Goal: Check status: Check status

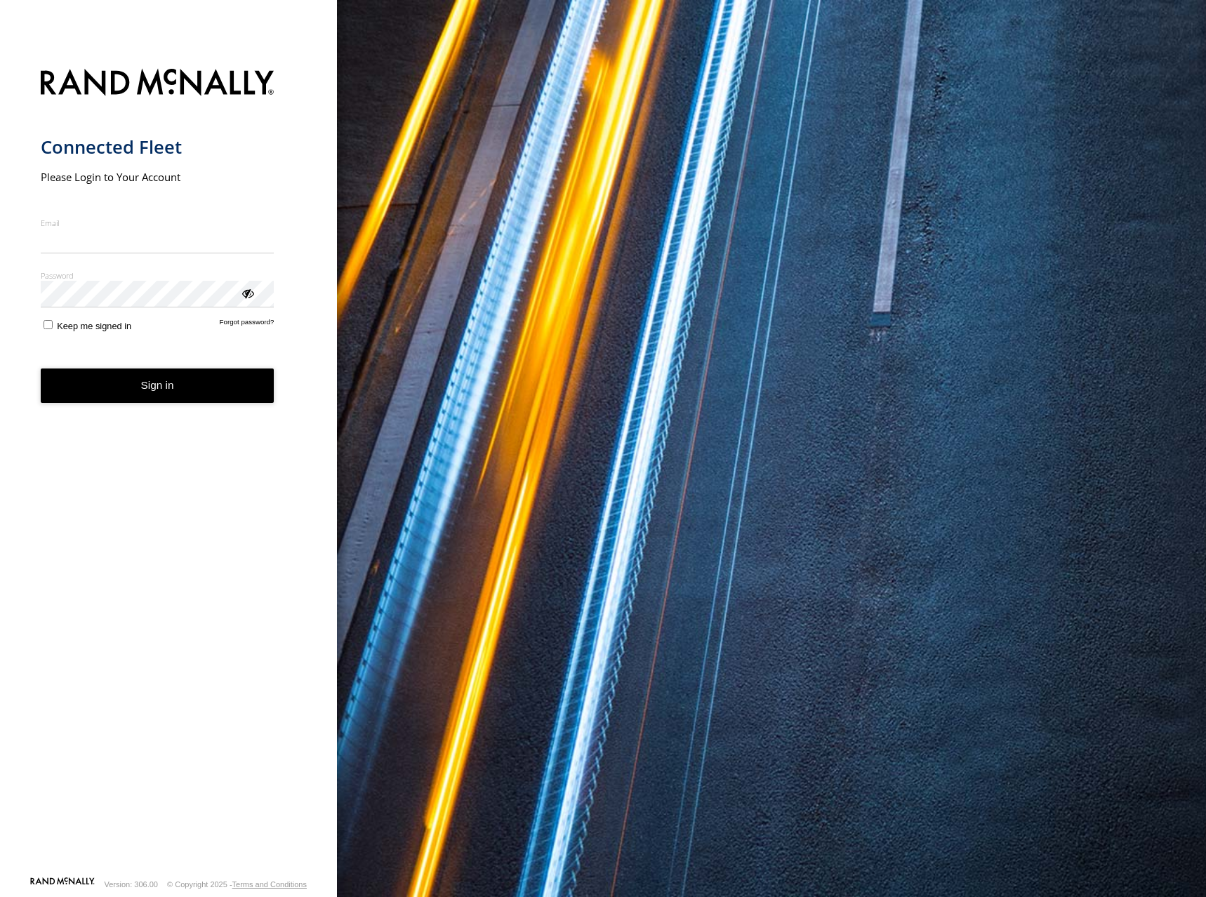
type input "**********"
click at [197, 399] on button "Sign in" at bounding box center [158, 385] width 234 height 34
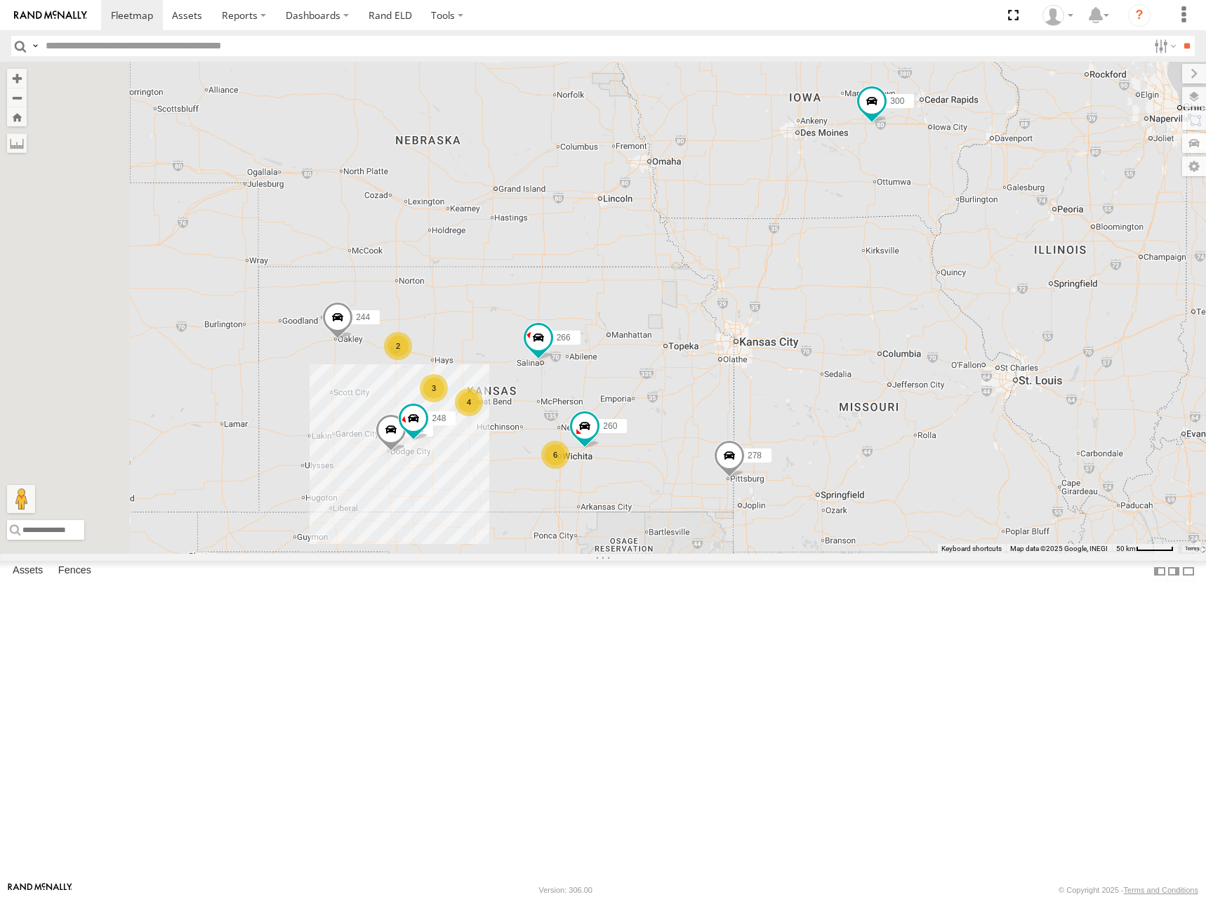
drag, startPoint x: 541, startPoint y: 434, endPoint x: 568, endPoint y: 380, distance: 61.2
click at [568, 380] on div "300 244 4 6 2 3 256 248 266 278 260" at bounding box center [603, 308] width 1206 height 492
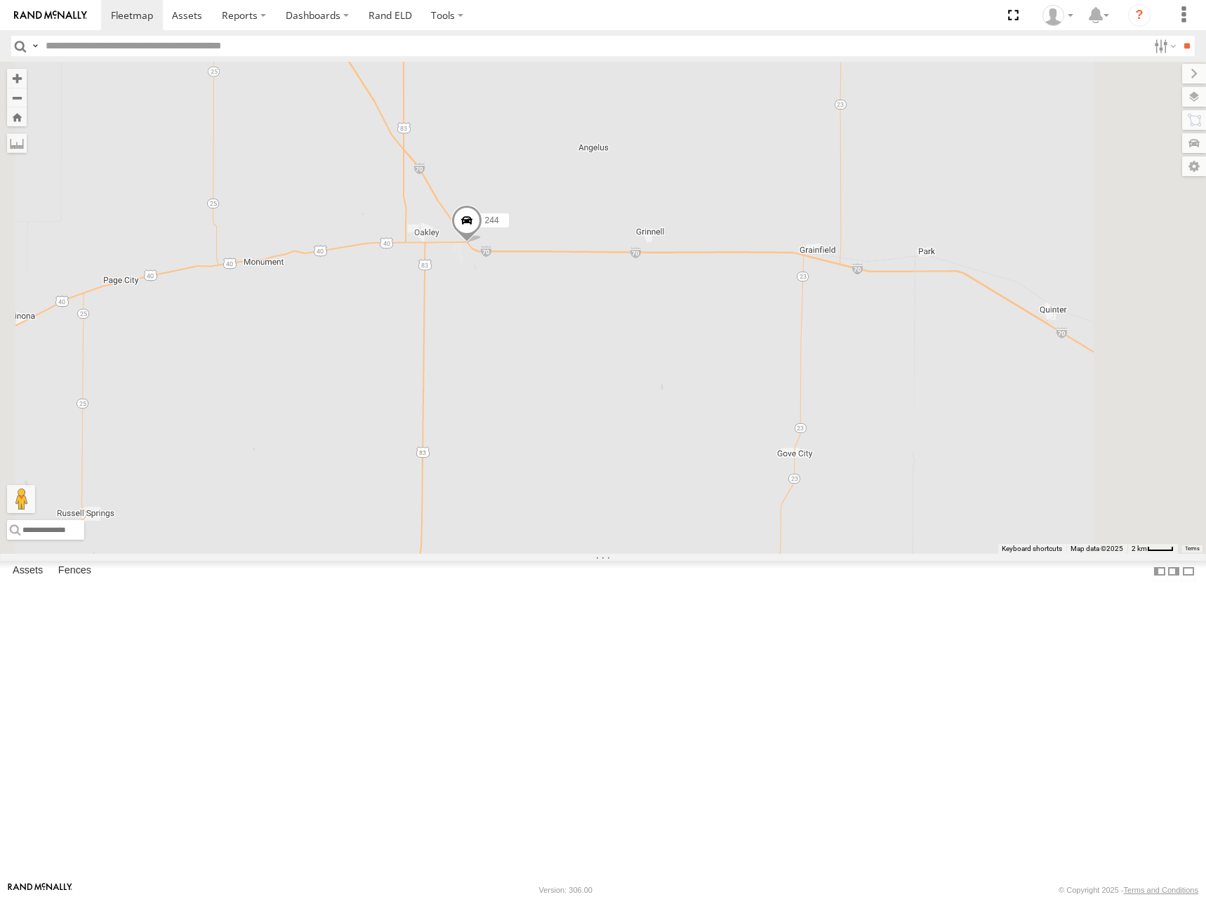
drag, startPoint x: 561, startPoint y: 327, endPoint x: 567, endPoint y: 344, distance: 18.0
click at [567, 344] on div "300 244 256 248 266 278 260 CC8DA224C108 294" at bounding box center [603, 308] width 1206 height 492
click at [482, 242] on span at bounding box center [466, 223] width 31 height 38
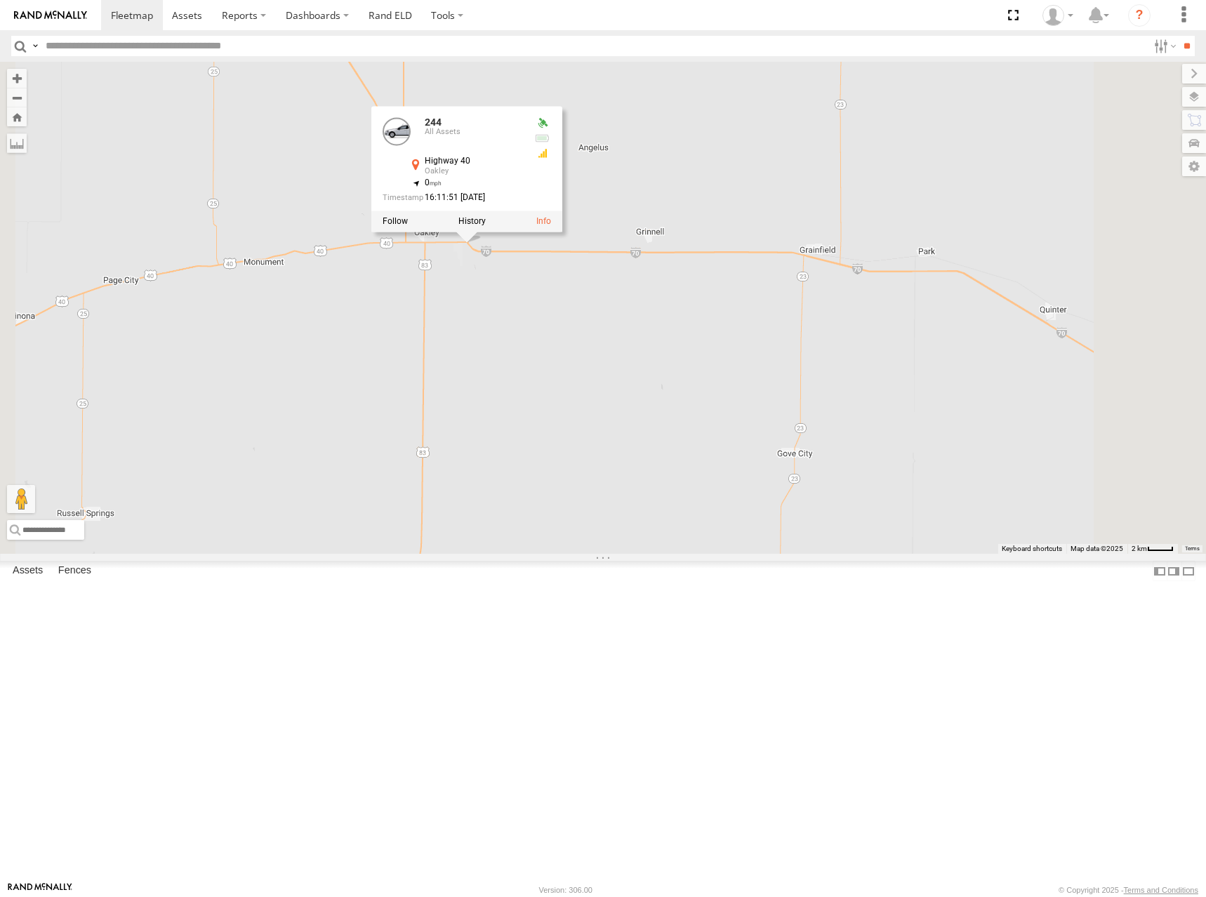
click at [562, 232] on div at bounding box center [466, 221] width 191 height 21
click at [486, 226] on label at bounding box center [471, 221] width 27 height 10
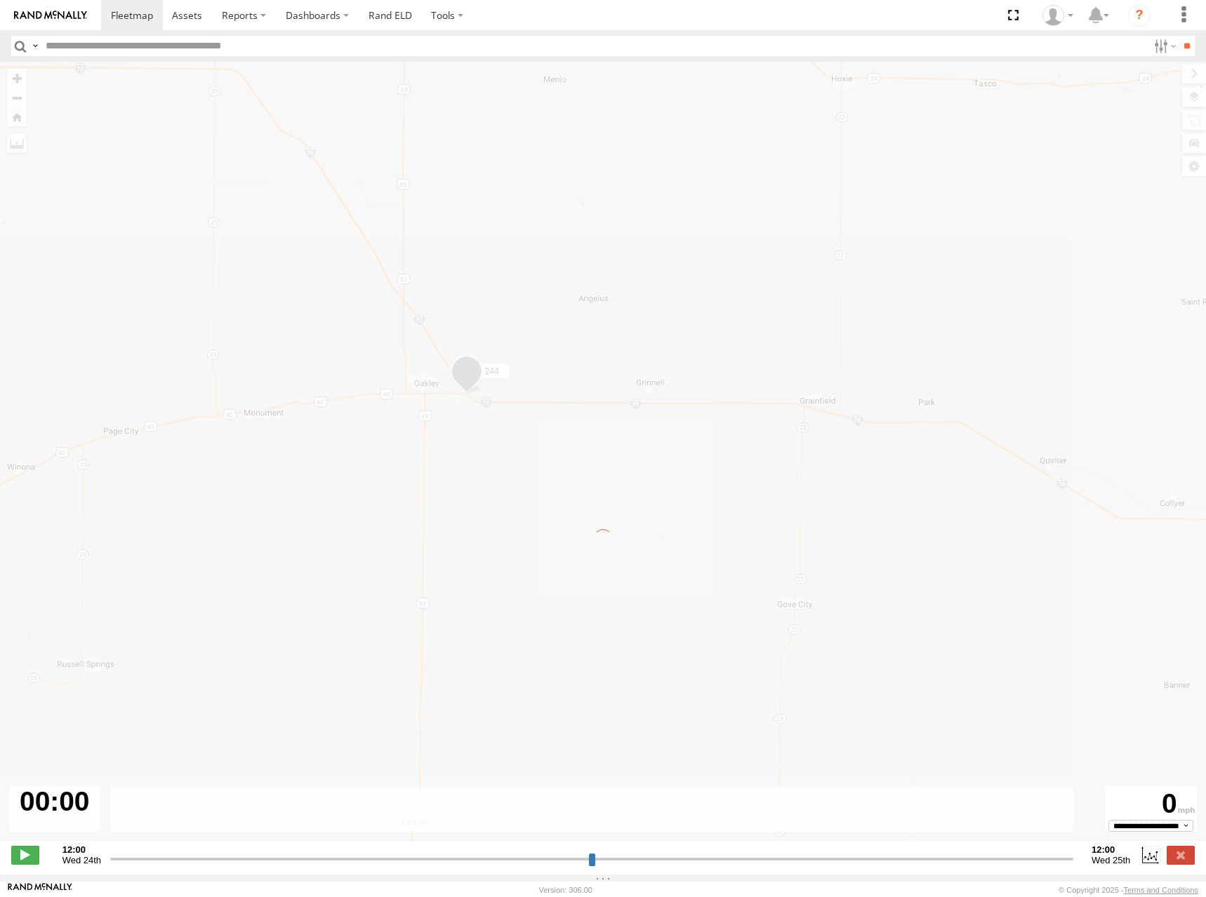
type input "**********"
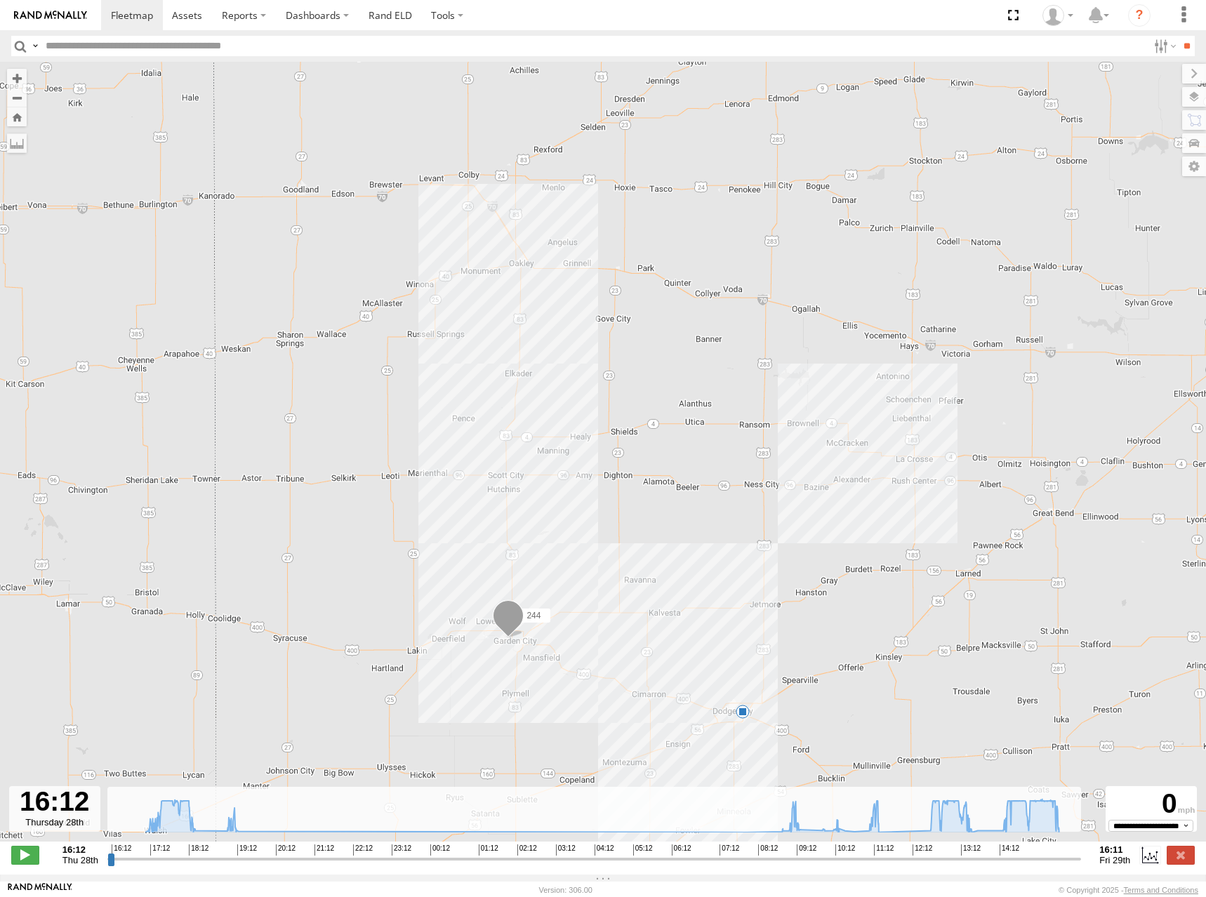
drag, startPoint x: 603, startPoint y: 326, endPoint x: 627, endPoint y: 366, distance: 46.6
click at [627, 366] on div "244 19:31 Thu" at bounding box center [603, 459] width 1206 height 794
click at [121, 16] on span at bounding box center [132, 14] width 42 height 13
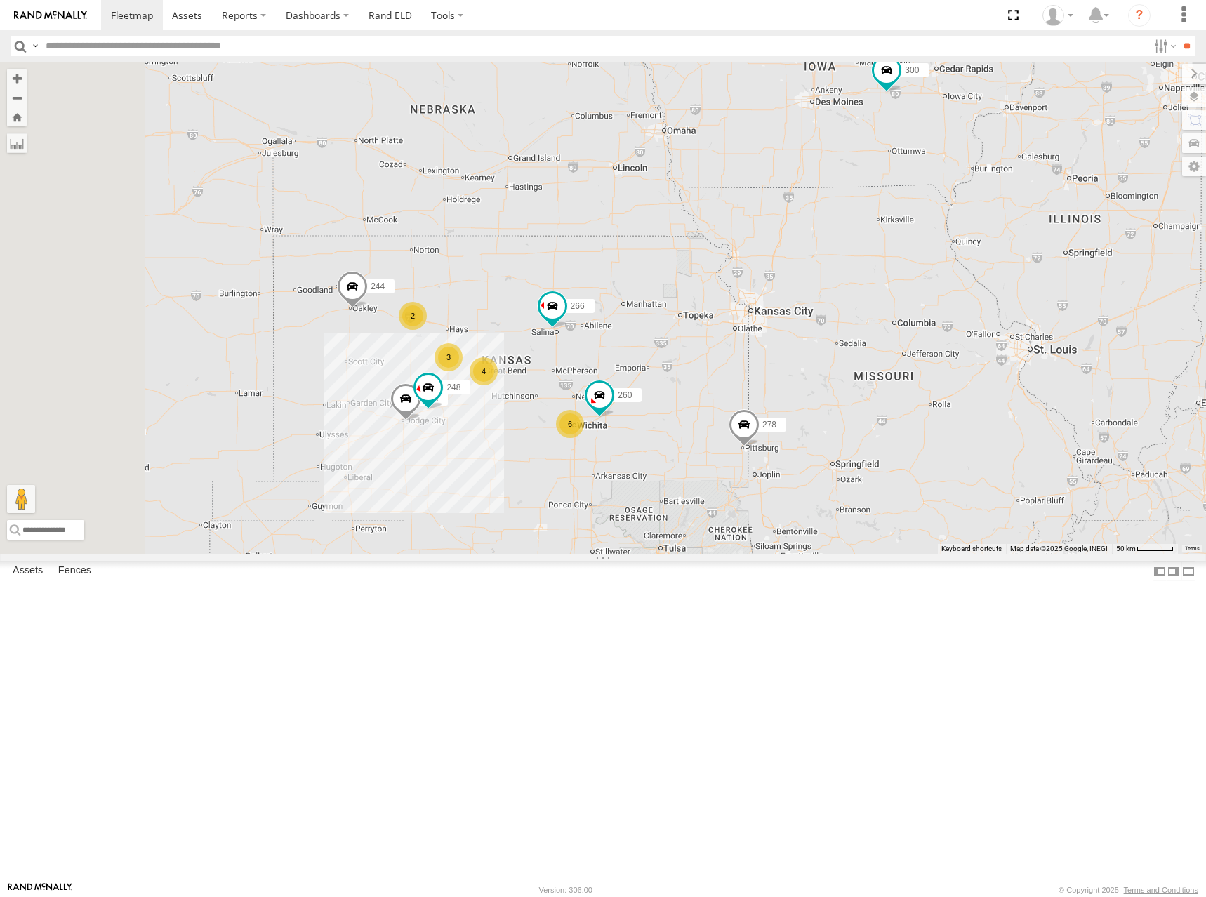
drag, startPoint x: 655, startPoint y: 538, endPoint x: 672, endPoint y: 496, distance: 44.7
click at [672, 496] on div "300 244 4 6 2 3 256 248 266 278 260" at bounding box center [603, 308] width 1206 height 492
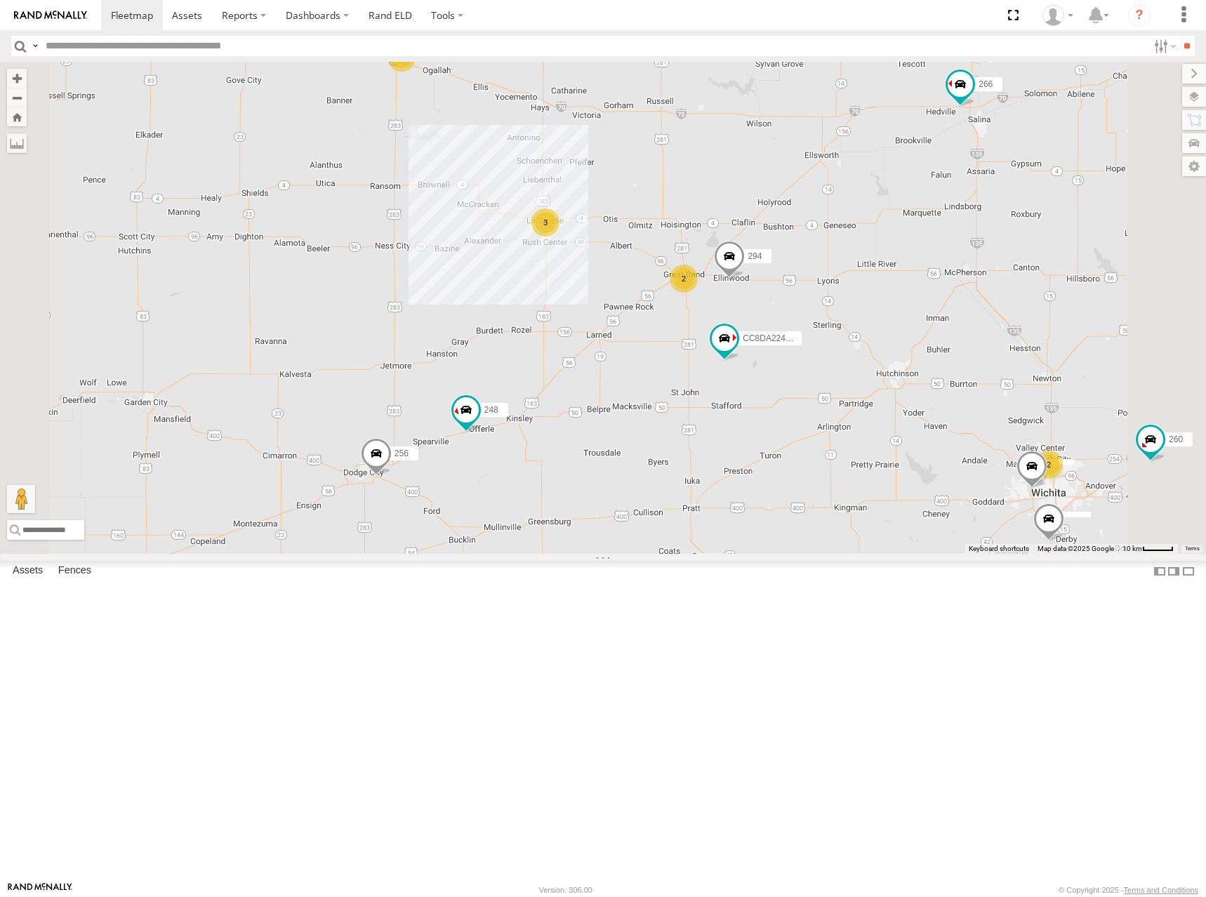
drag, startPoint x: 564, startPoint y: 446, endPoint x: 571, endPoint y: 570, distance: 125.1
click at [571, 554] on div "300 244 256 248 266 278 260 2 2 2 3 CC8DA224C108 294" at bounding box center [603, 308] width 1206 height 492
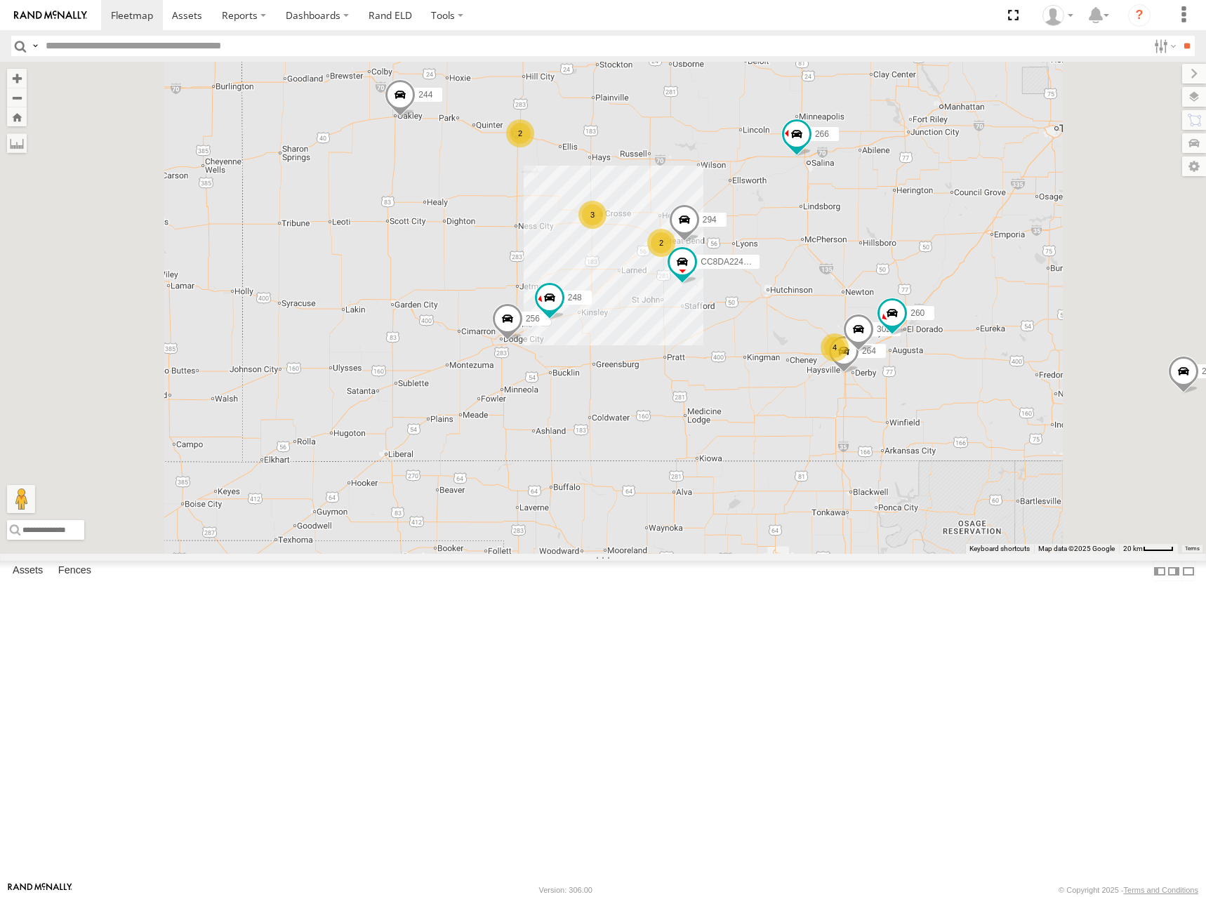
drag, startPoint x: 921, startPoint y: 189, endPoint x: 912, endPoint y: 224, distance: 36.3
click at [912, 224] on div "300 244 256 248 266 278 260 CC8DA224C108 264 294 2 4 2 3 302" at bounding box center [603, 308] width 1206 height 492
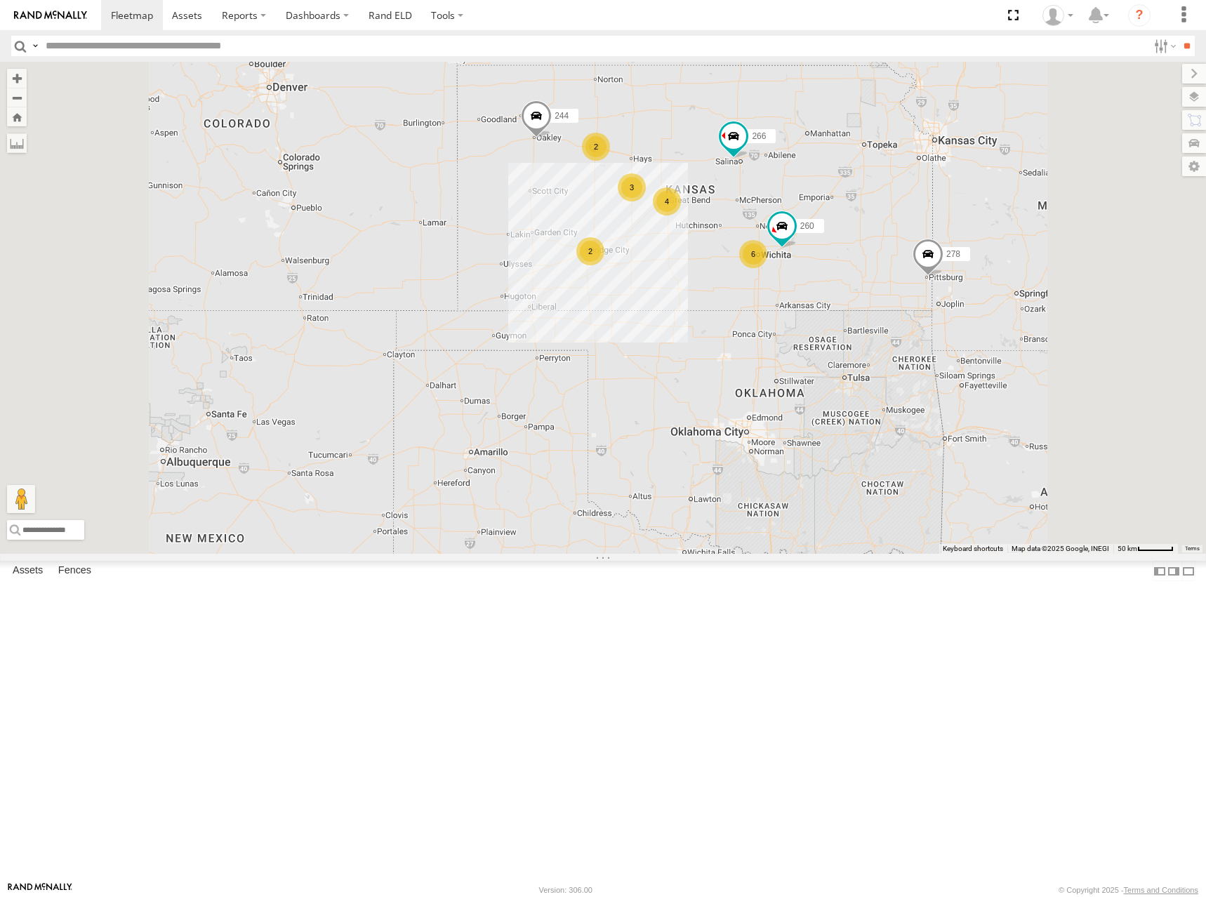
drag, startPoint x: 882, startPoint y: 190, endPoint x: 857, endPoint y: 206, distance: 30.0
click at [857, 206] on div "300 244 266 278 260 4 6 2 3 2" at bounding box center [603, 308] width 1206 height 492
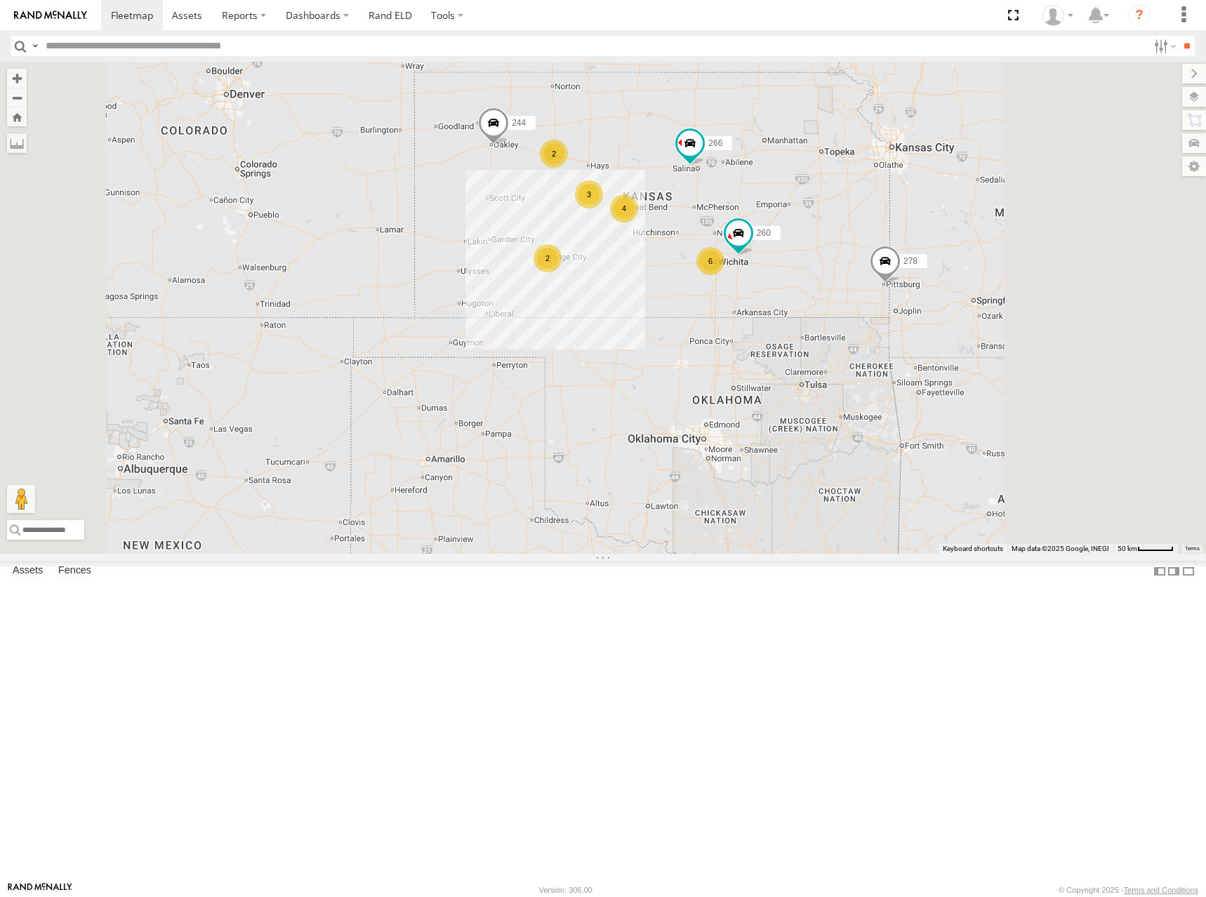
drag, startPoint x: 944, startPoint y: 230, endPoint x: 901, endPoint y: 236, distance: 43.2
click at [901, 236] on div "300 244 266 278 260 4 6 2 3 2" at bounding box center [603, 308] width 1206 height 492
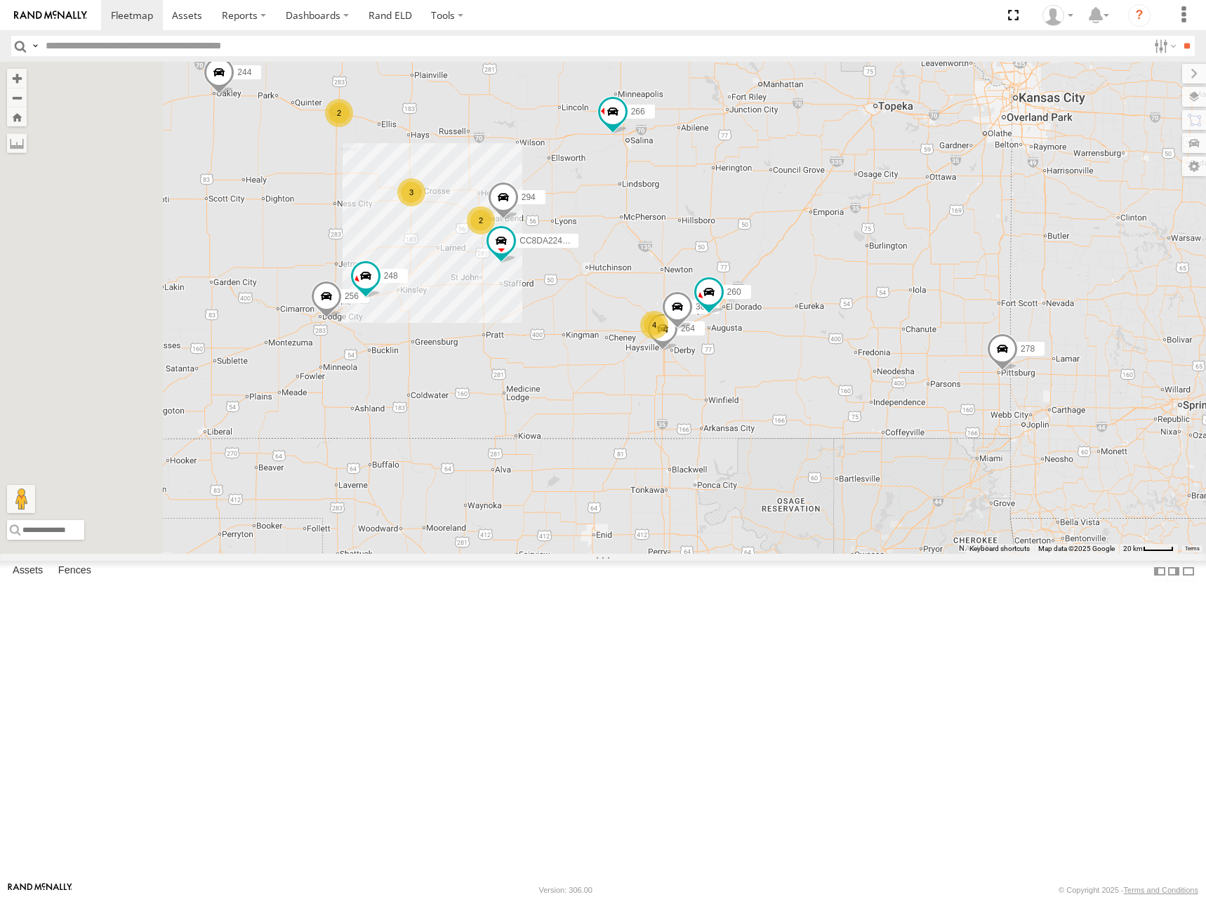
drag, startPoint x: 967, startPoint y: 338, endPoint x: 1010, endPoint y: 333, distance: 43.9
click at [1010, 333] on div "300 244 266 278 260 2 4 2 3 CC8DA224C108 256 264 302 248 294" at bounding box center [603, 308] width 1206 height 492
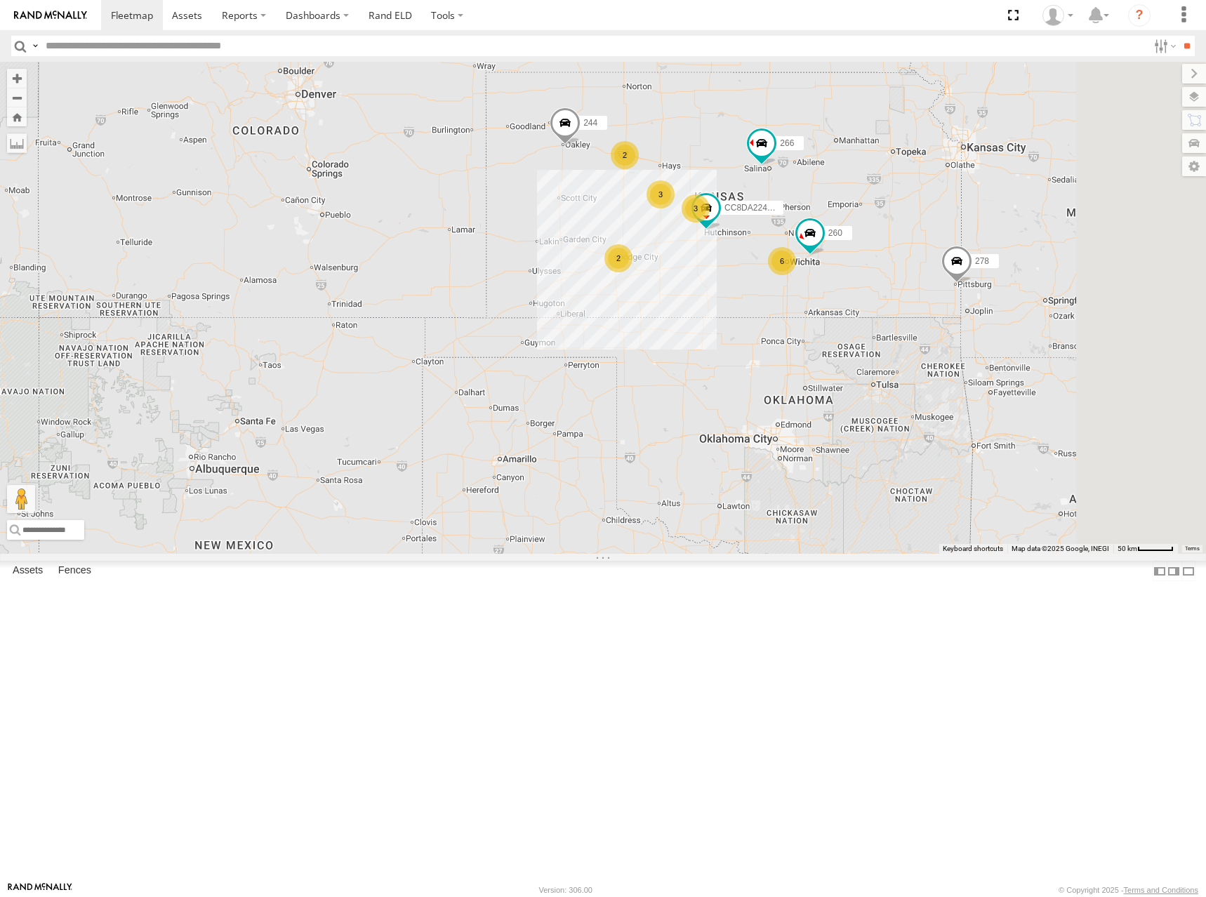
drag, startPoint x: 1020, startPoint y: 248, endPoint x: 1019, endPoint y: 268, distance: 20.4
click at [1019, 268] on div "300 244 266 278 260 CC8DA224C108 3 6 2 3 2" at bounding box center [603, 308] width 1206 height 492
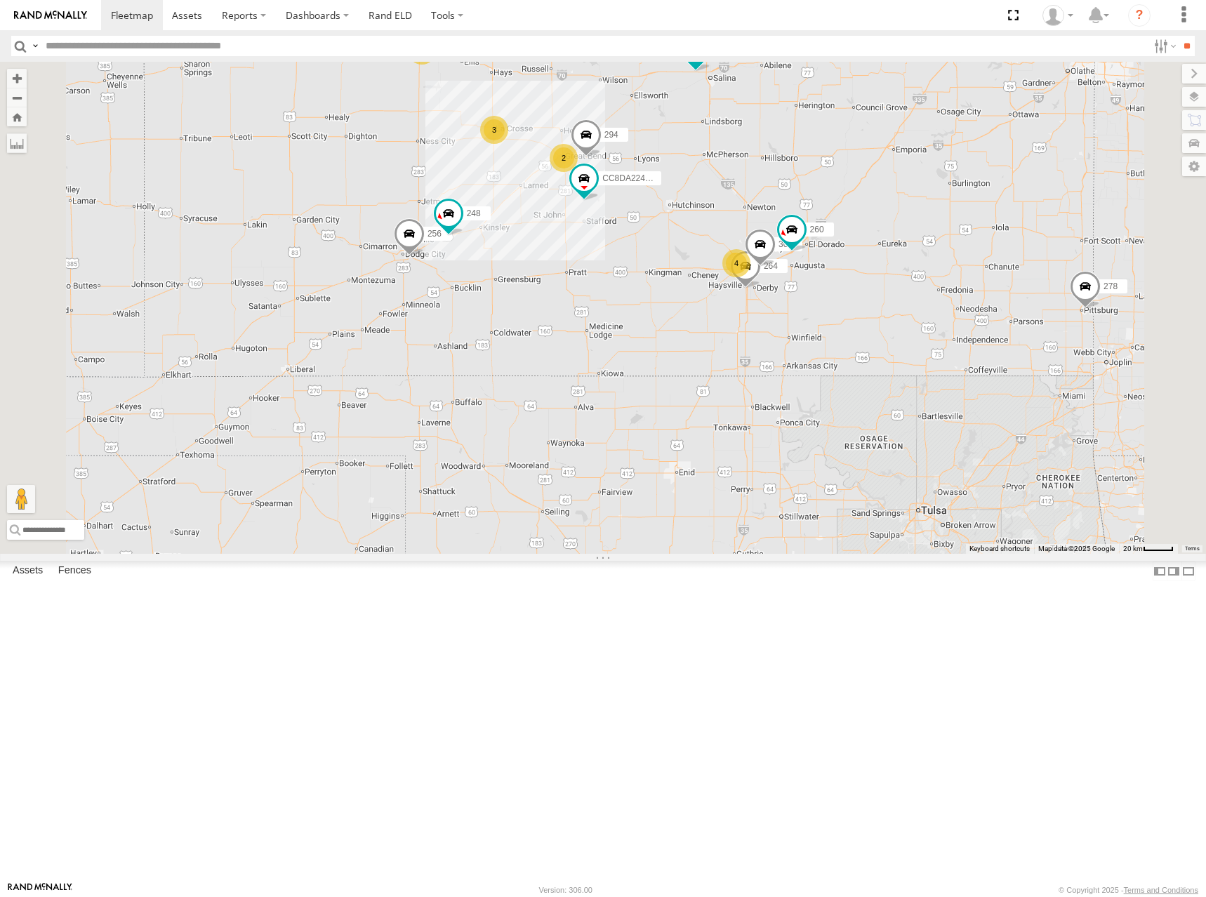
drag, startPoint x: 1015, startPoint y: 316, endPoint x: 962, endPoint y: 299, distance: 55.3
click at [962, 299] on div "300 244 266 278 260 CC8DA224C108 264 302 294 2 4 2 3 256 248" at bounding box center [603, 308] width 1206 height 492
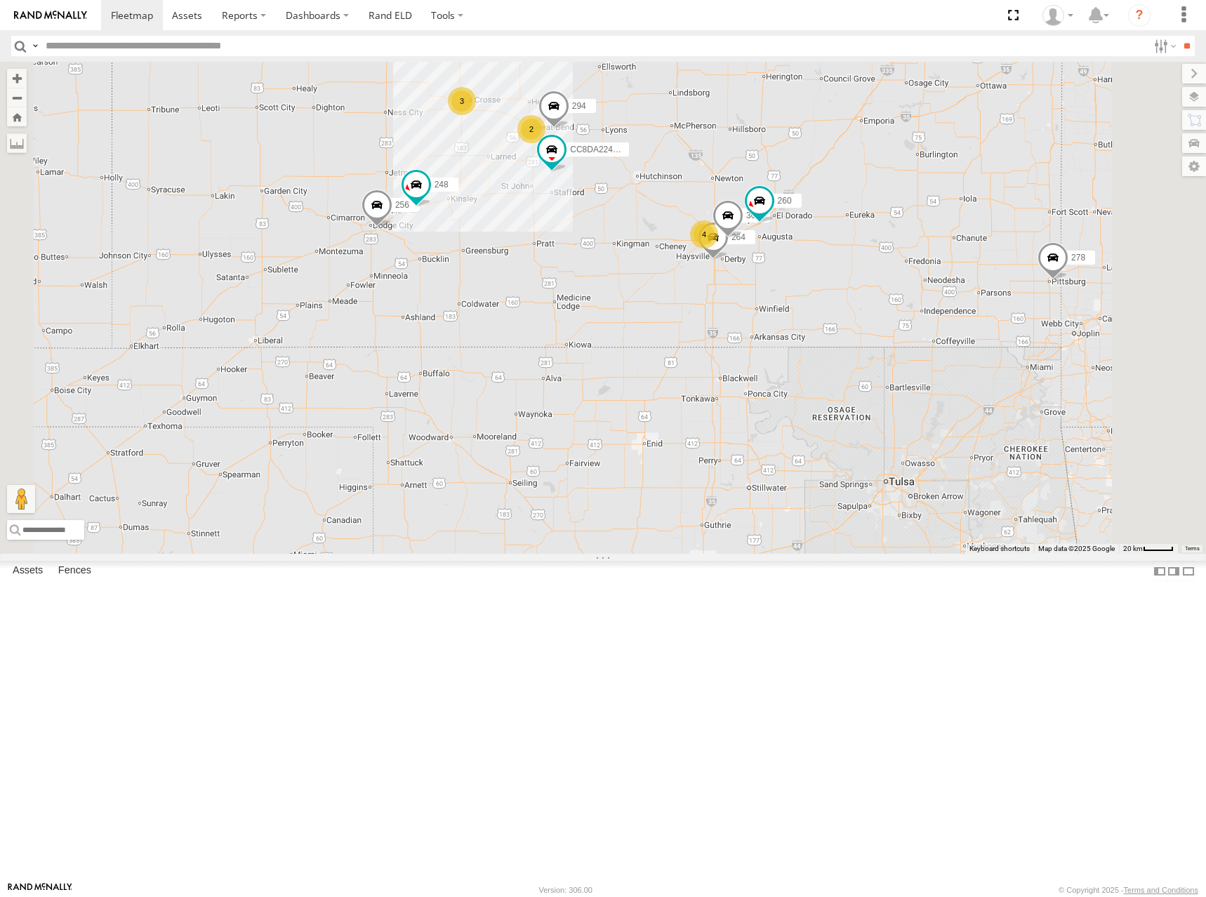
drag, startPoint x: 904, startPoint y: 247, endPoint x: 896, endPoint y: 259, distance: 14.2
click at [896, 259] on div "300 244 266 278 260 CC8DA224C108 264 302 294 256 248 2 4 2 3" at bounding box center [603, 308] width 1206 height 492
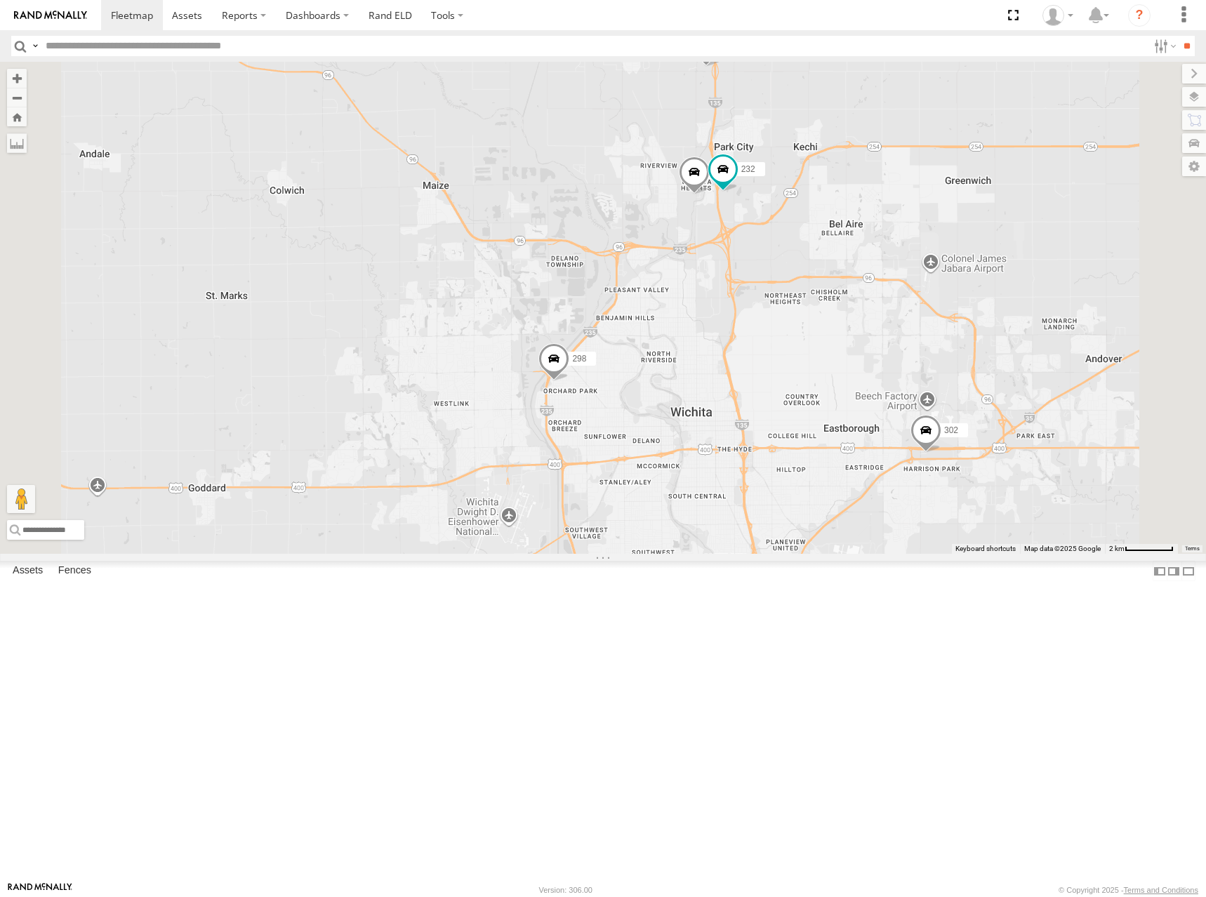
drag, startPoint x: 850, startPoint y: 406, endPoint x: 930, endPoint y: 413, distance: 80.3
click at [930, 413] on div "300 244 266 278 260 CC8DA224C108 264 302 294 256 248 298 296 288 232" at bounding box center [603, 308] width 1206 height 492
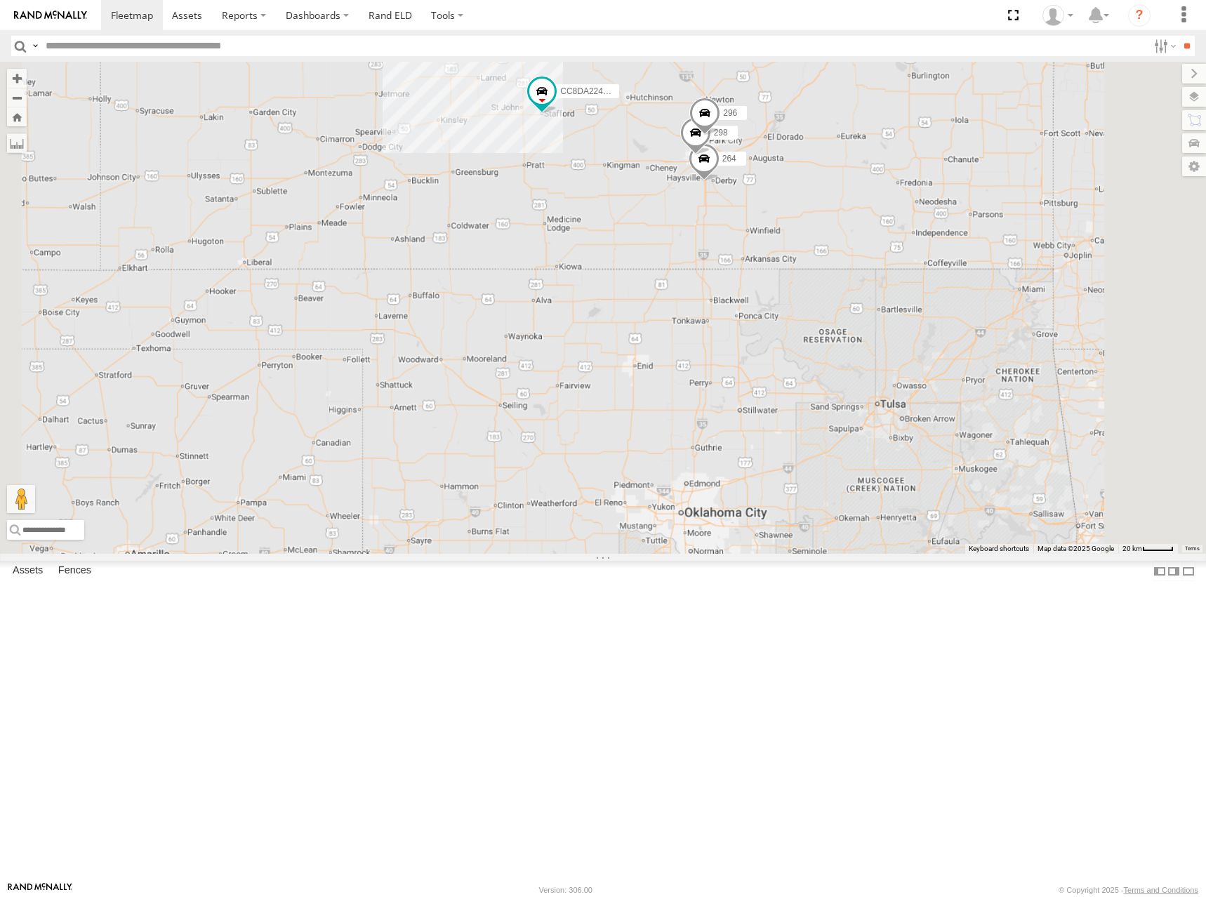
drag, startPoint x: 923, startPoint y: 167, endPoint x: 1131, endPoint y: 144, distance: 209.7
click at [869, 256] on div "298 296 CC8DA224C108 264" at bounding box center [603, 308] width 1206 height 492
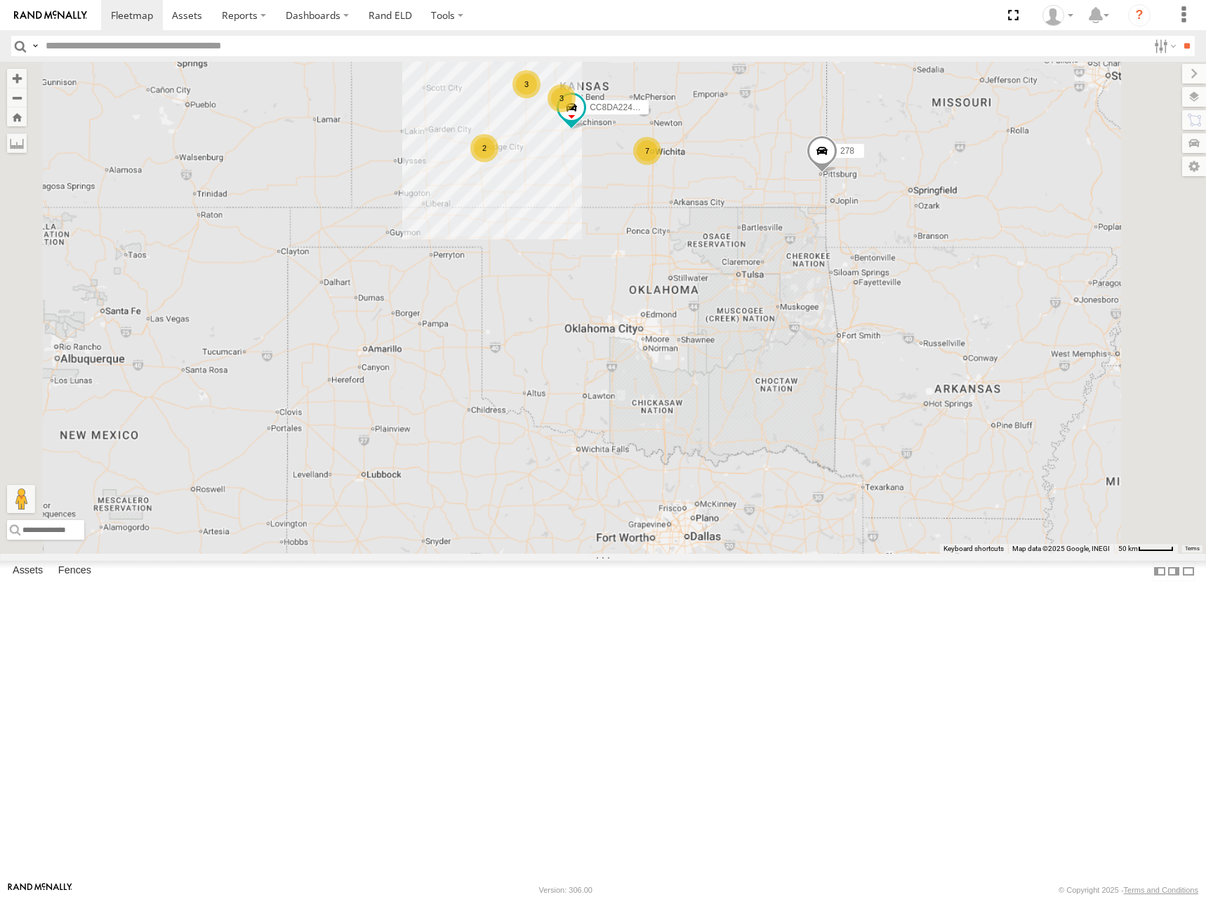
drag, startPoint x: 850, startPoint y: 168, endPoint x: 867, endPoint y: 211, distance: 46.0
click at [867, 211] on div "CC8DA224C108 244 270 282 266 278 3 7 3 2" at bounding box center [603, 308] width 1206 height 492
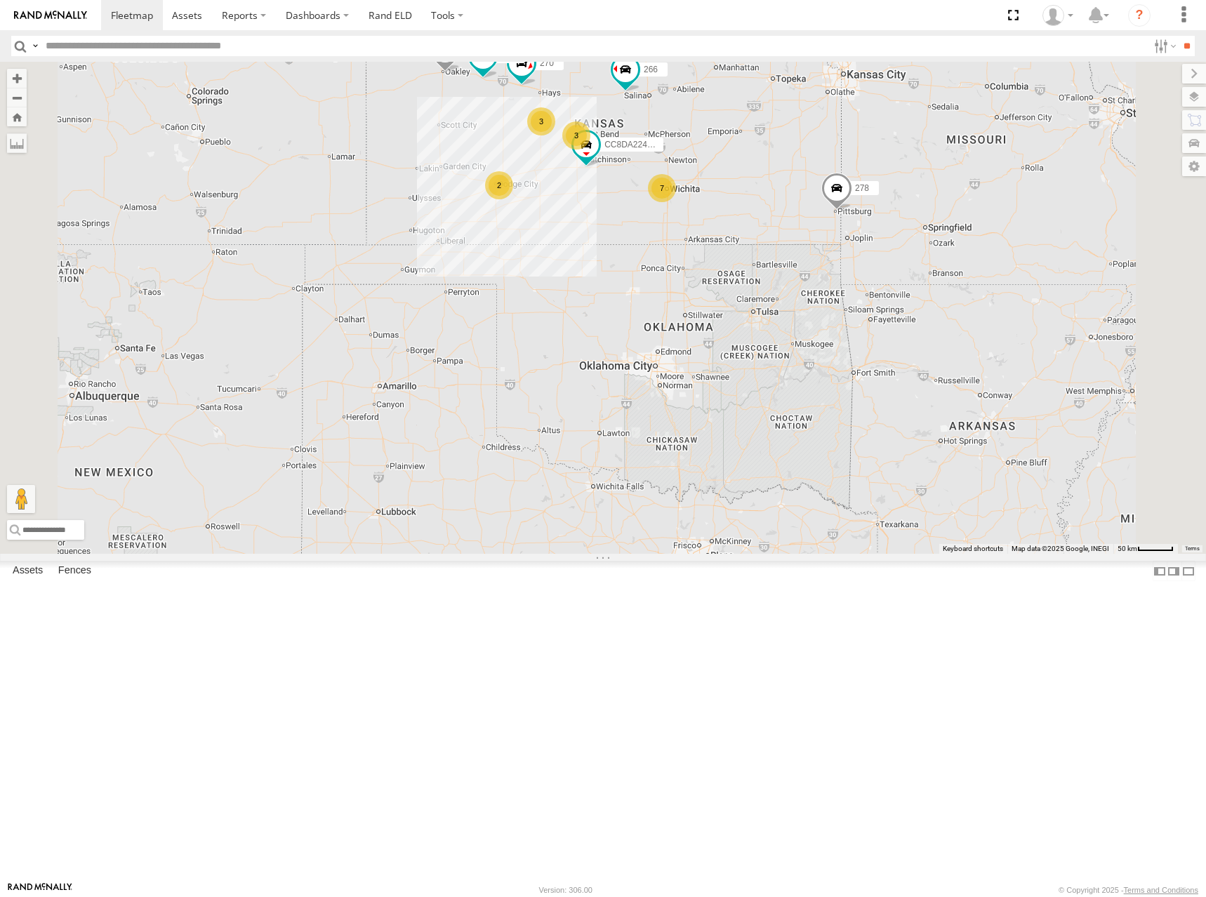
click at [857, 194] on div "CC8DA224C108 244 270 282 266 278 3 7 3 2" at bounding box center [603, 308] width 1206 height 492
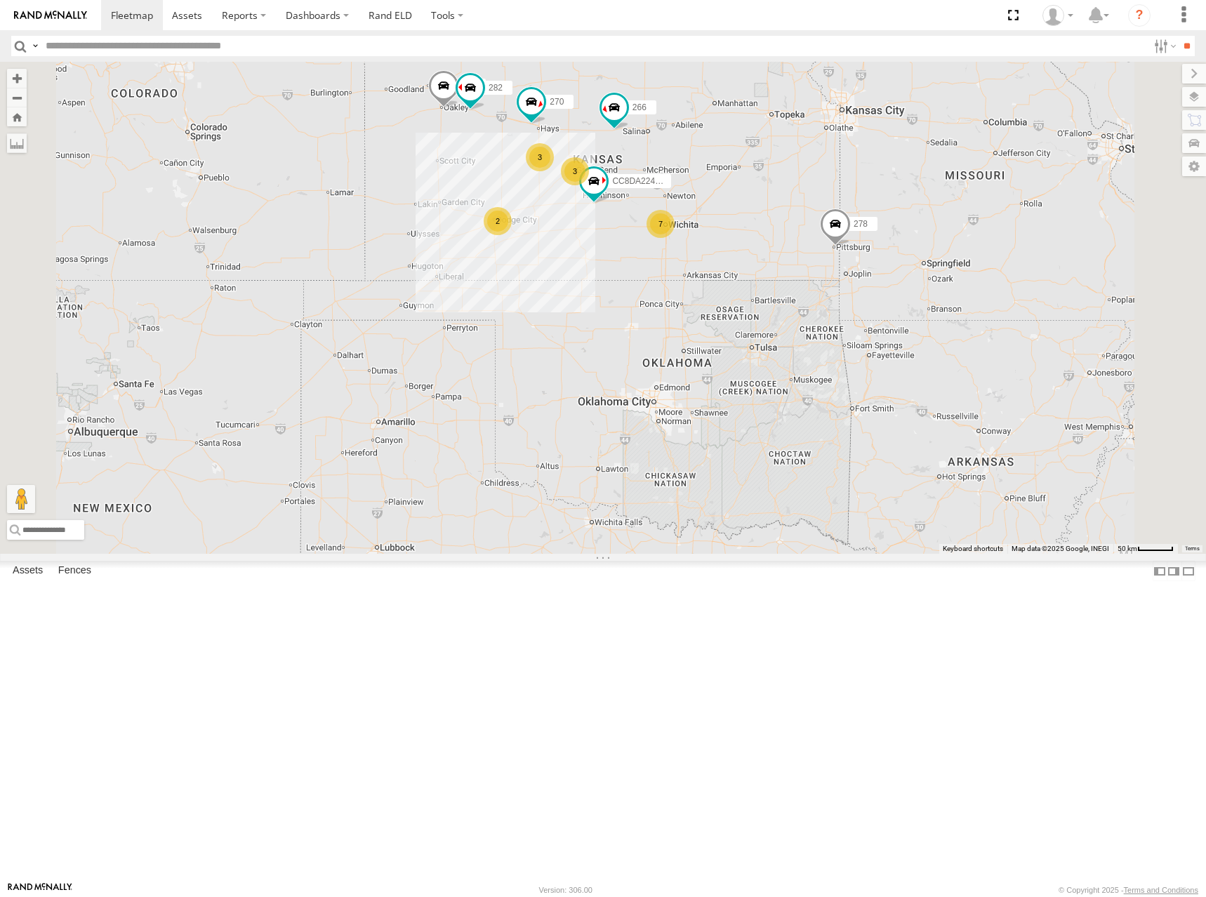
drag, startPoint x: 923, startPoint y: 274, endPoint x: 923, endPoint y: 305, distance: 30.2
click at [923, 305] on div "244 270 CC8DA224C108 282 266 278 3 7 3 2" at bounding box center [603, 308] width 1206 height 492
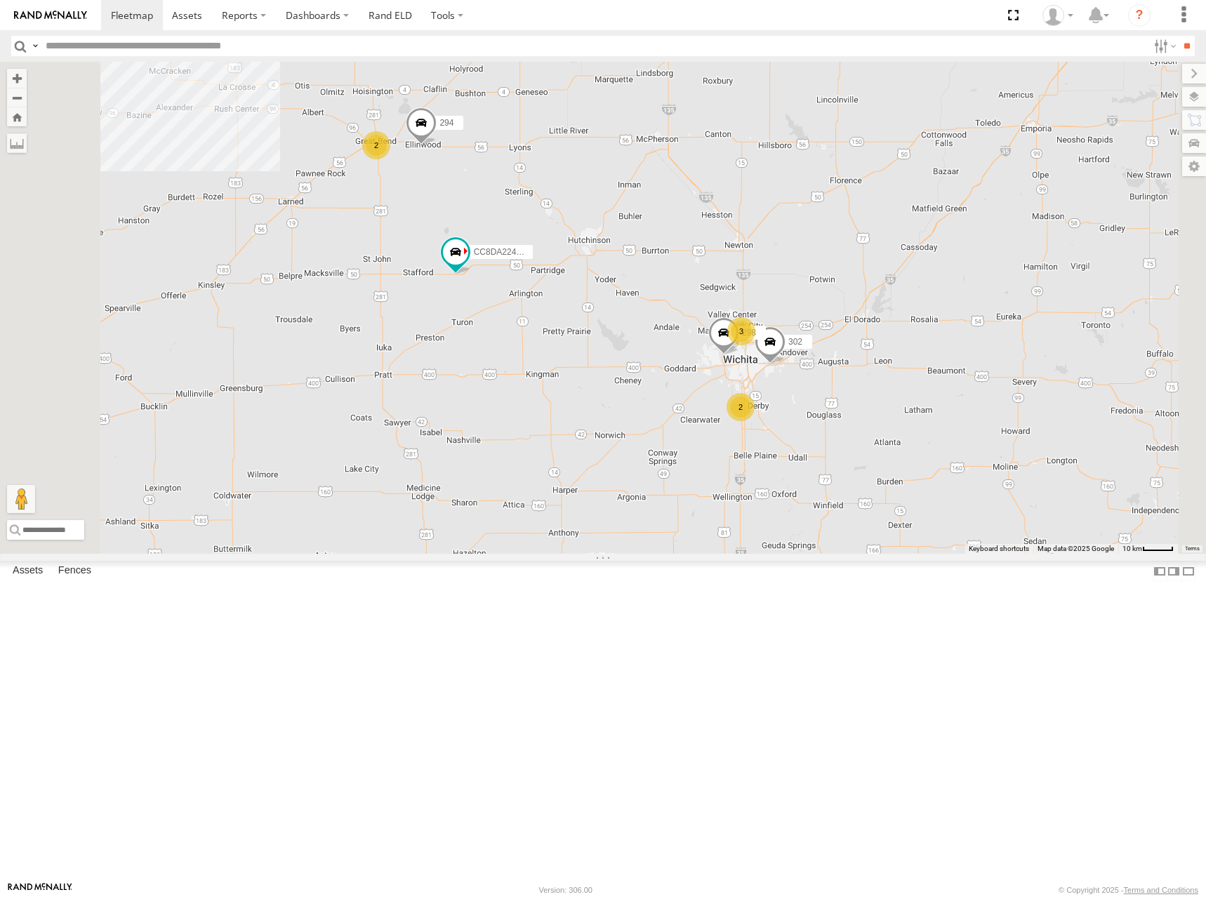
drag, startPoint x: 728, startPoint y: 394, endPoint x: 869, endPoint y: 357, distance: 145.9
click at [869, 357] on div "244 270 CC8DA224C108 282 266 278 300 2 298 3 2 302 294" at bounding box center [603, 308] width 1206 height 492
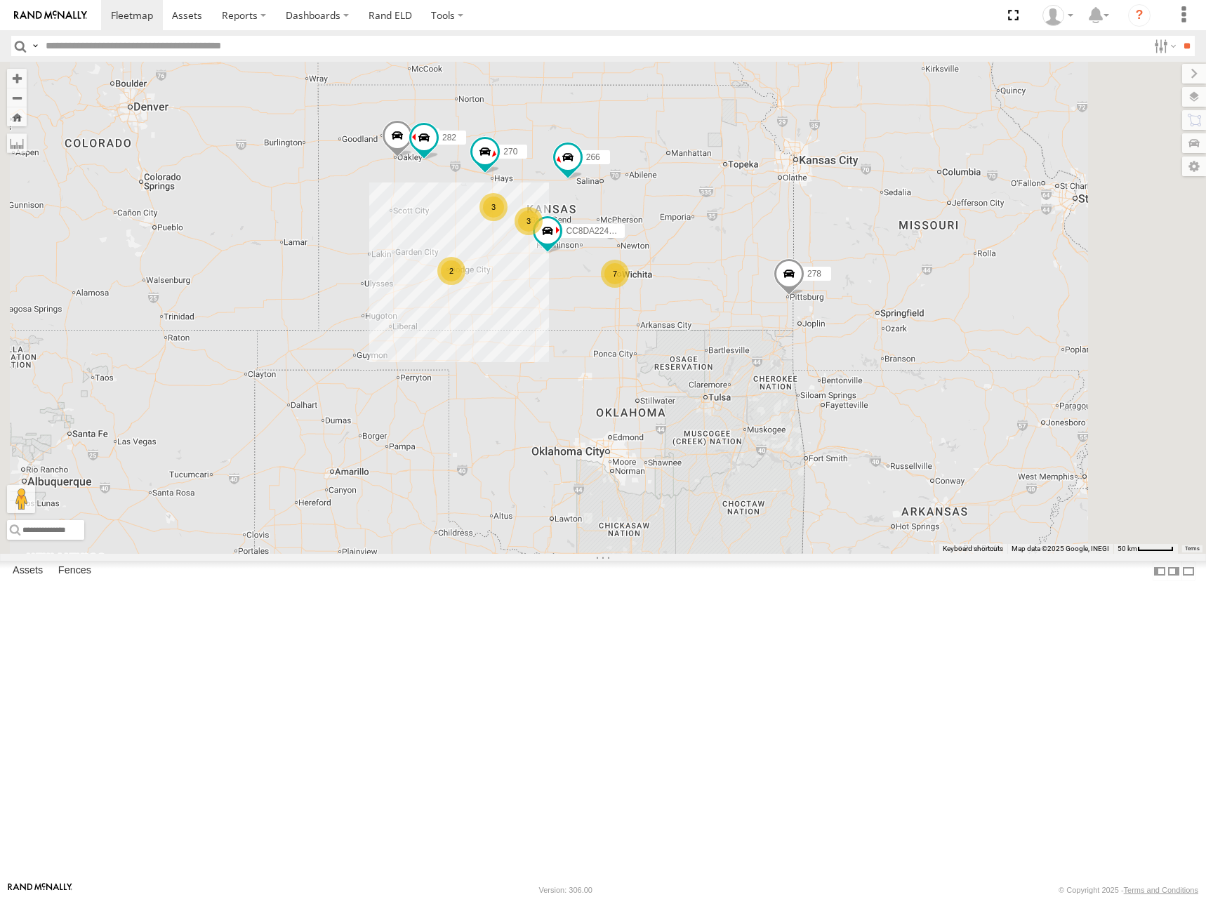
drag, startPoint x: 763, startPoint y: 355, endPoint x: 815, endPoint y: 354, distance: 52.6
click at [815, 354] on div "244 270 CC8DA224C108 282 266 278 300 3 7 3 2" at bounding box center [603, 308] width 1206 height 492
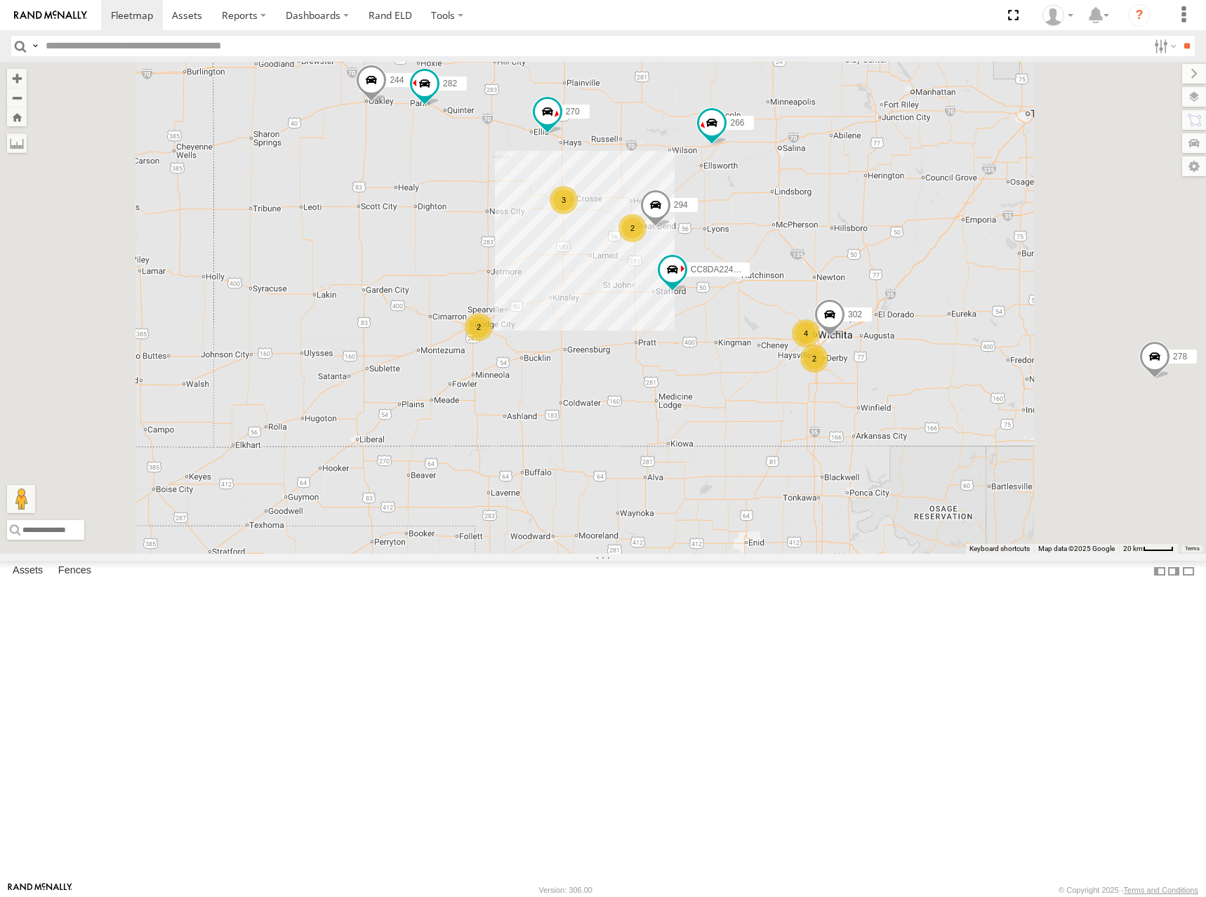
drag, startPoint x: 690, startPoint y: 323, endPoint x: 690, endPoint y: 342, distance: 19.6
click at [690, 342] on div "244 270 CC8DA224C108 282 266 278 300 2 4 3 2 2 302 294" at bounding box center [603, 308] width 1206 height 492
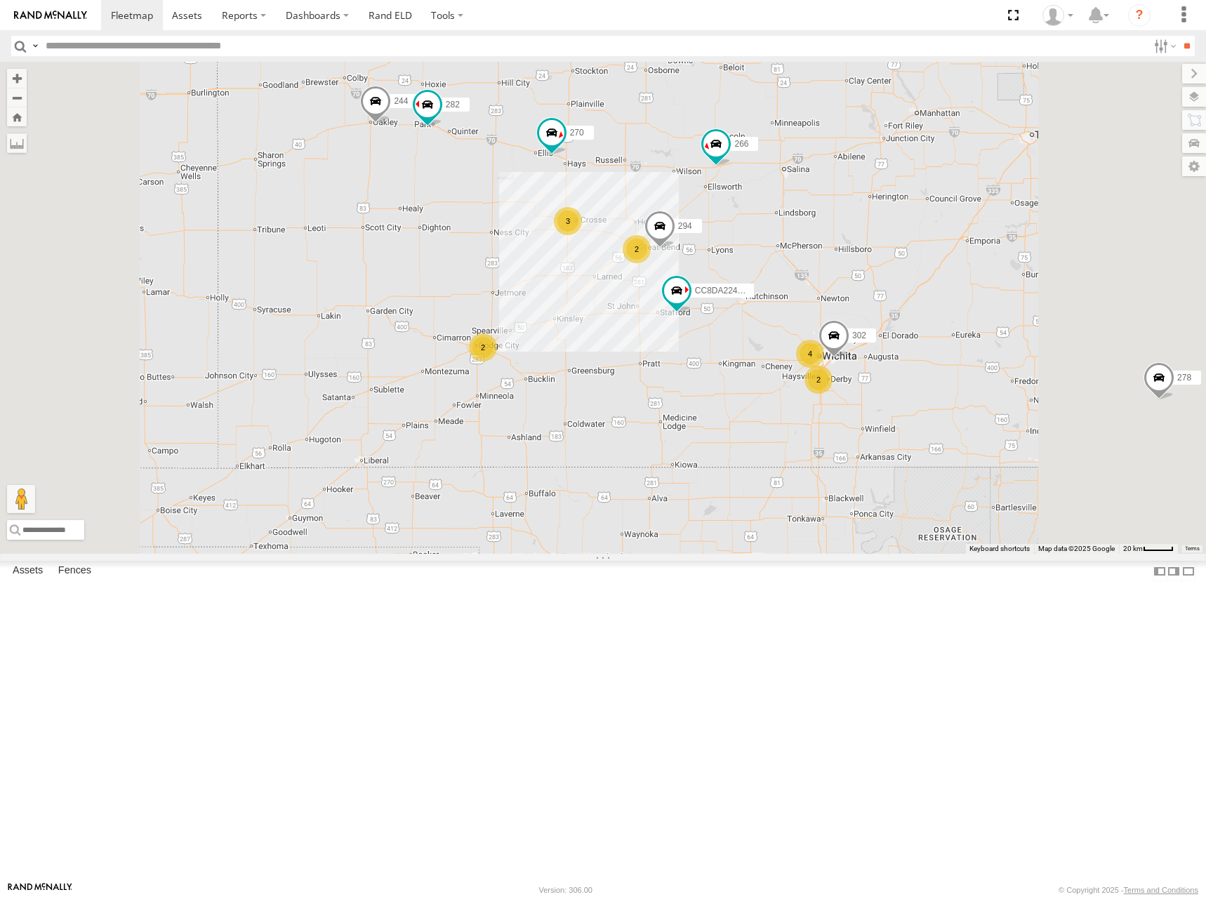
drag, startPoint x: 665, startPoint y: 319, endPoint x: 669, endPoint y: 341, distance: 23.0
click at [669, 341] on div "244 270 CC8DA224C108 282 266 278 300 2 4 3 2 2 302 294" at bounding box center [603, 308] width 1206 height 492
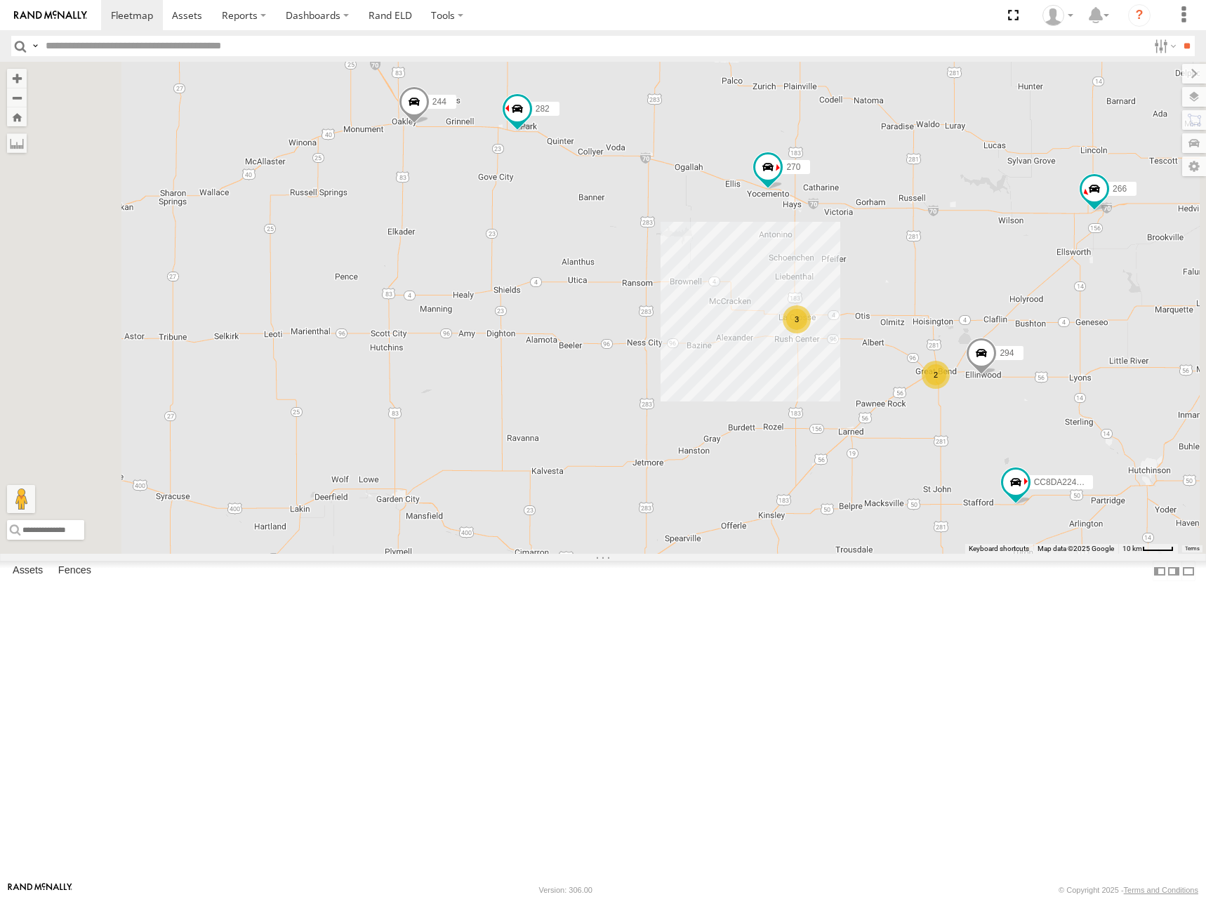
drag, startPoint x: 411, startPoint y: 218, endPoint x: 486, endPoint y: 253, distance: 83.5
click at [486, 253] on div "244 270 CC8DA224C108 282 266 278 300 302 294 2 3 2" at bounding box center [603, 308] width 1206 height 492
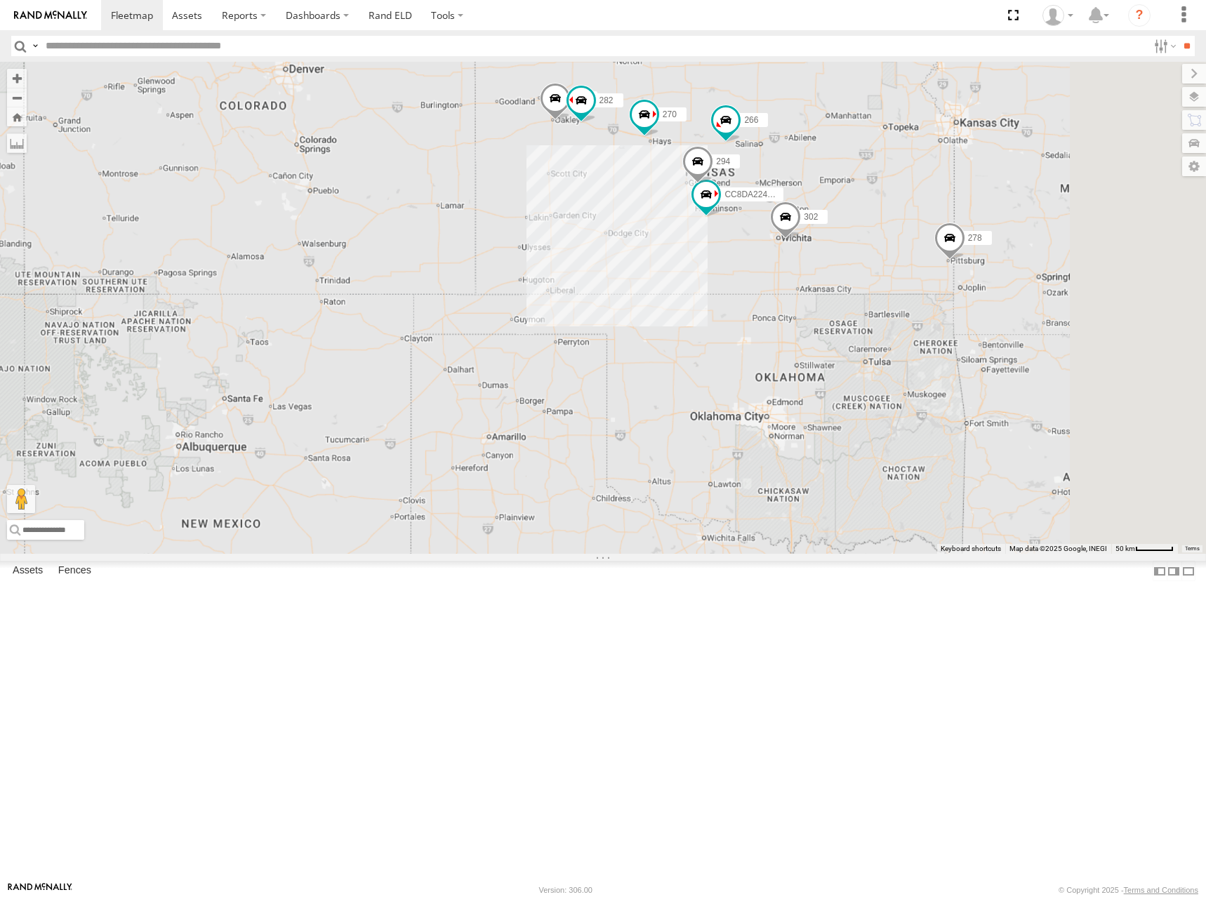
drag, startPoint x: 993, startPoint y: 203, endPoint x: 879, endPoint y: 218, distance: 115.3
click at [879, 218] on div "244 270 CC8DA224C108 282 266 278 300 302 294" at bounding box center [603, 308] width 1206 height 492
drag, startPoint x: 933, startPoint y: 237, endPoint x: 907, endPoint y: 241, distance: 26.9
click at [907, 241] on div "244 270 CC8DA224C108 282 266 278 300 3 7 3 2" at bounding box center [603, 308] width 1206 height 492
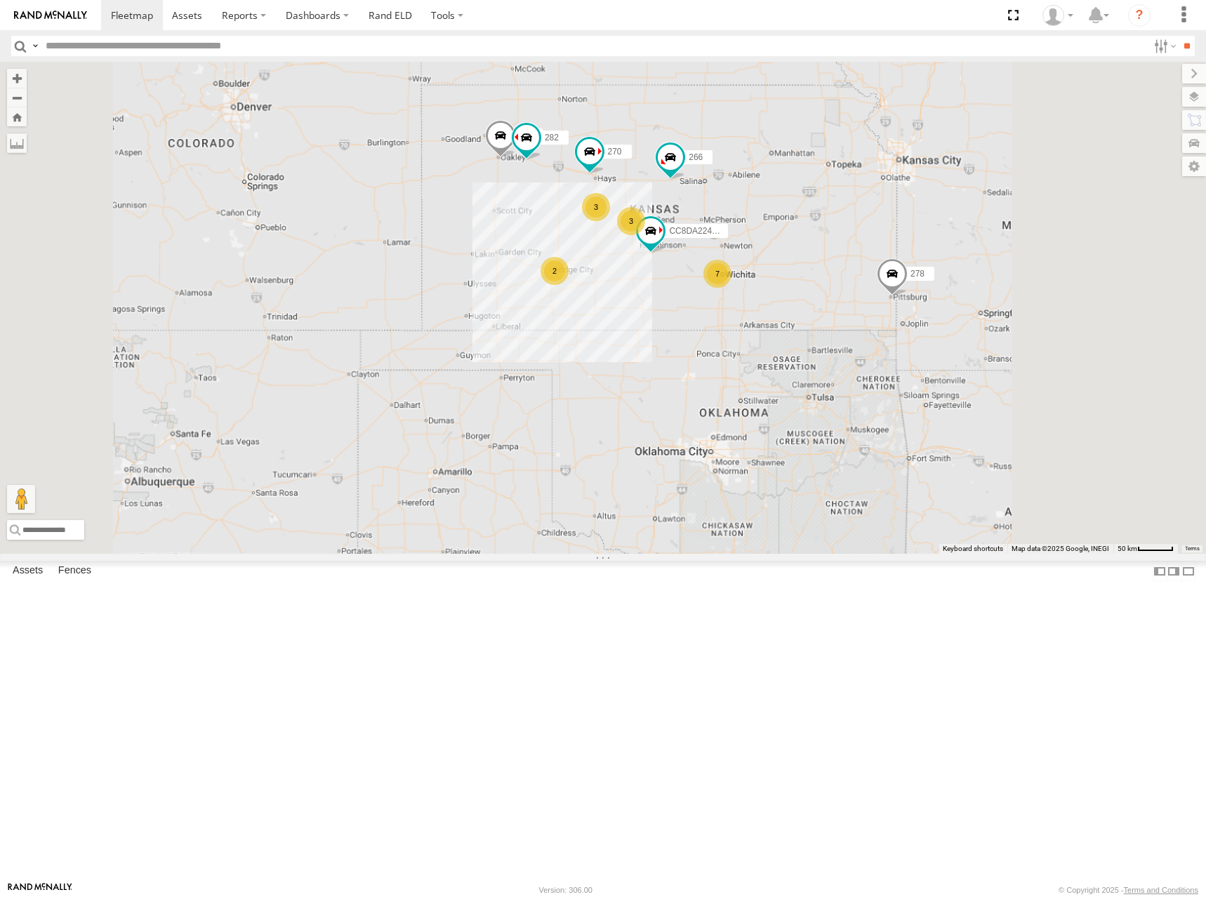
drag, startPoint x: 920, startPoint y: 269, endPoint x: 853, endPoint y: 265, distance: 67.5
click at [853, 265] on div "244 270 CC8DA224C108 282 266 278 300 3 7 3 2" at bounding box center [603, 308] width 1206 height 492
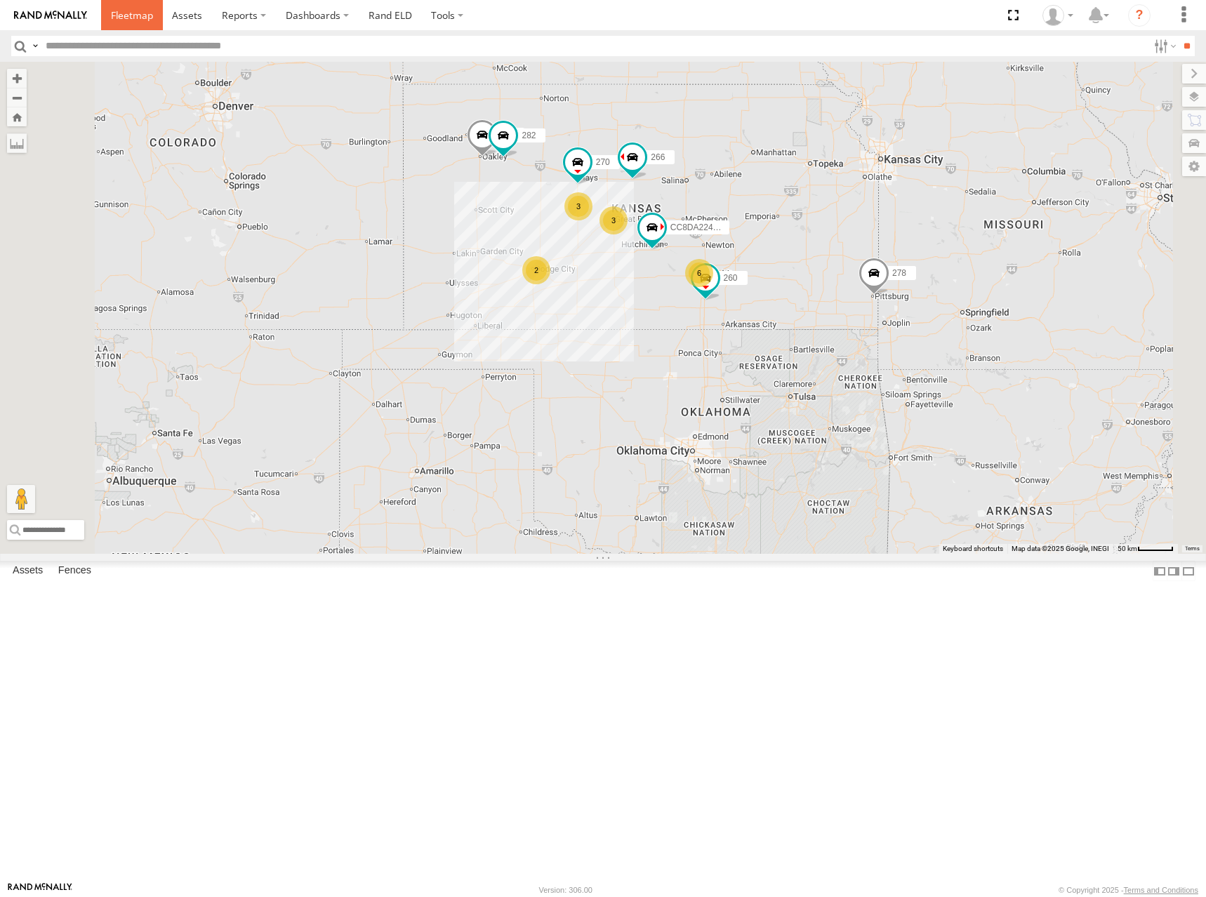
click at [140, 18] on span at bounding box center [132, 14] width 42 height 13
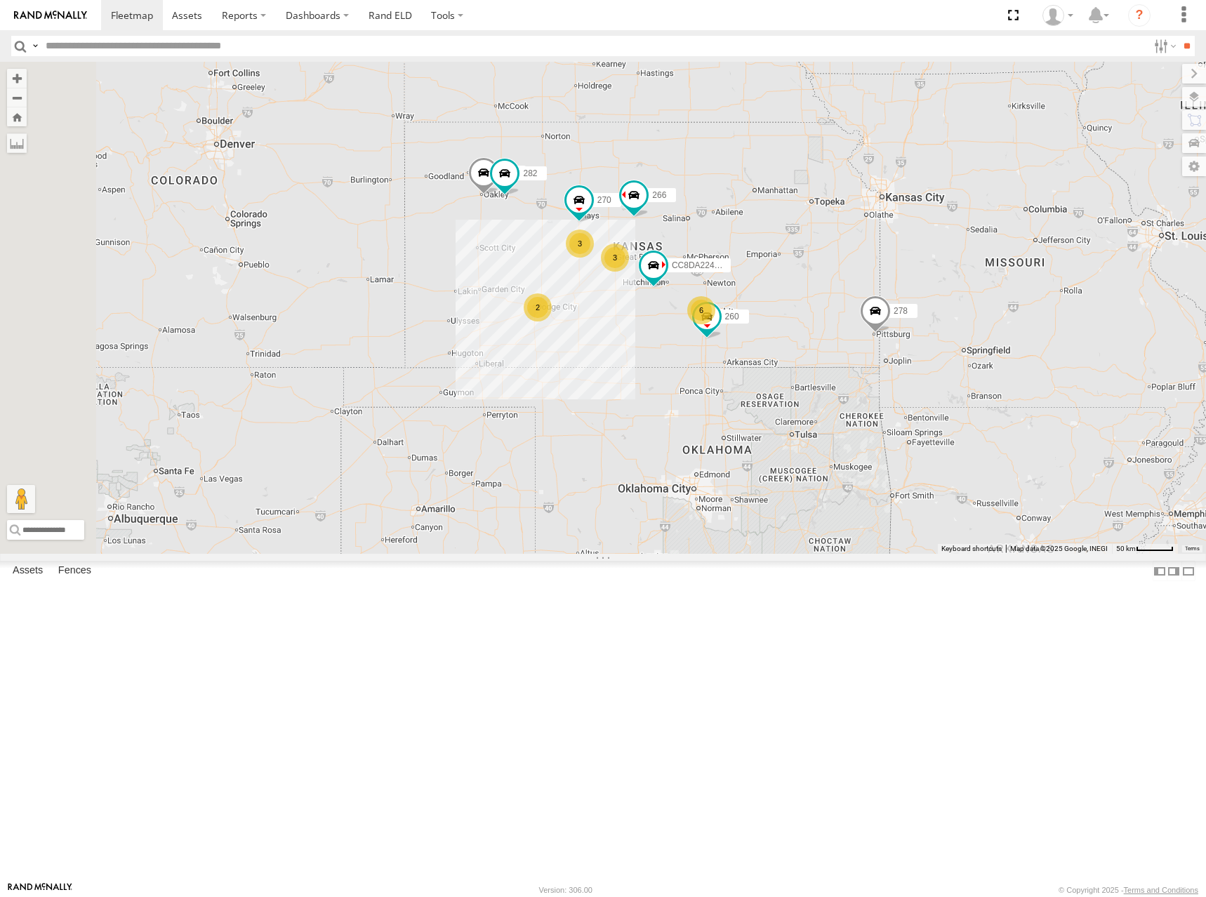
drag, startPoint x: 775, startPoint y: 452, endPoint x: 1119, endPoint y: 270, distance: 388.3
click at [927, 295] on div "300 244 3 6 270 3 CC8DA224C108 2 282 266 278 260" at bounding box center [603, 308] width 1206 height 492
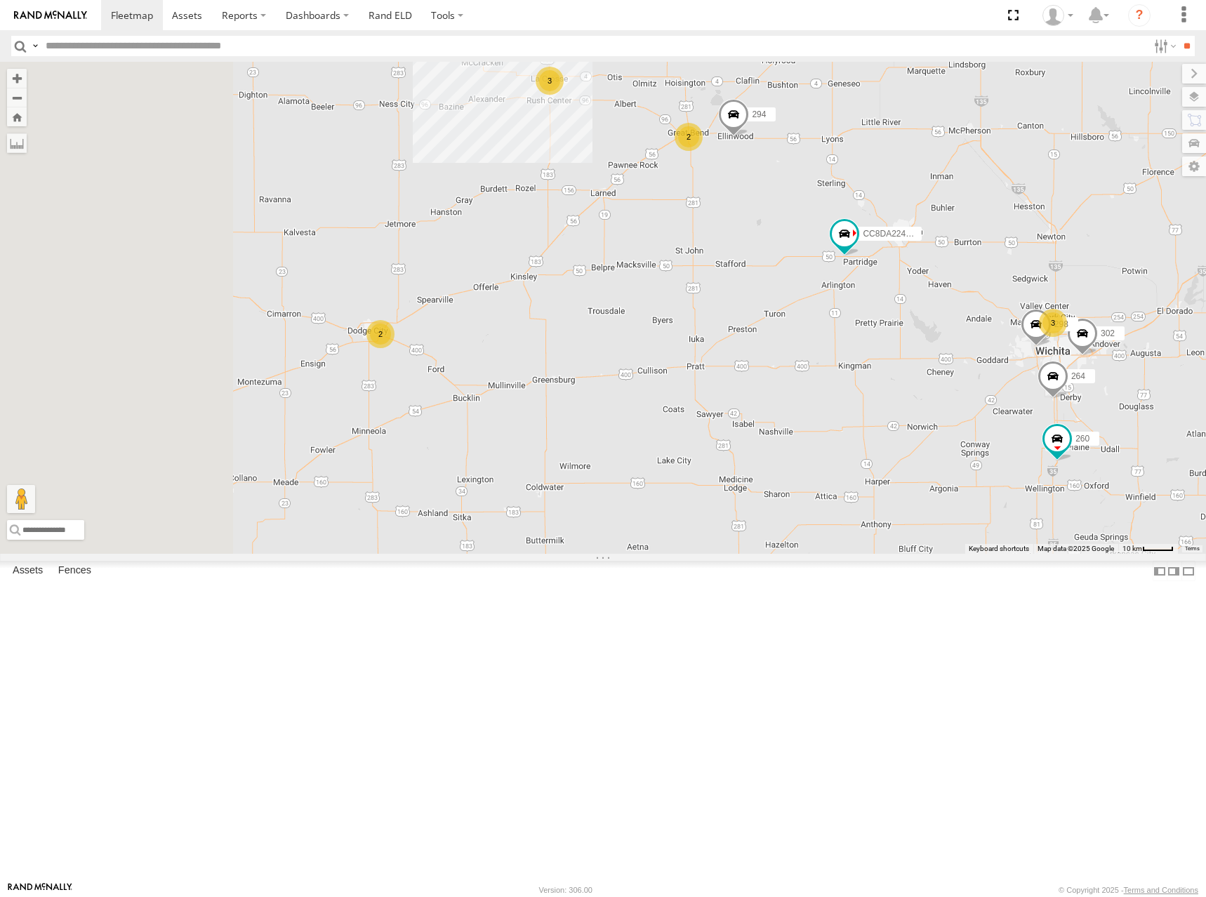
drag, startPoint x: 614, startPoint y: 498, endPoint x: 768, endPoint y: 455, distance: 160.2
click at [768, 455] on div "300 244 270 CC8DA224C108 282 266 278 260 264 302 294 2 298 3 3 2" at bounding box center [603, 308] width 1206 height 492
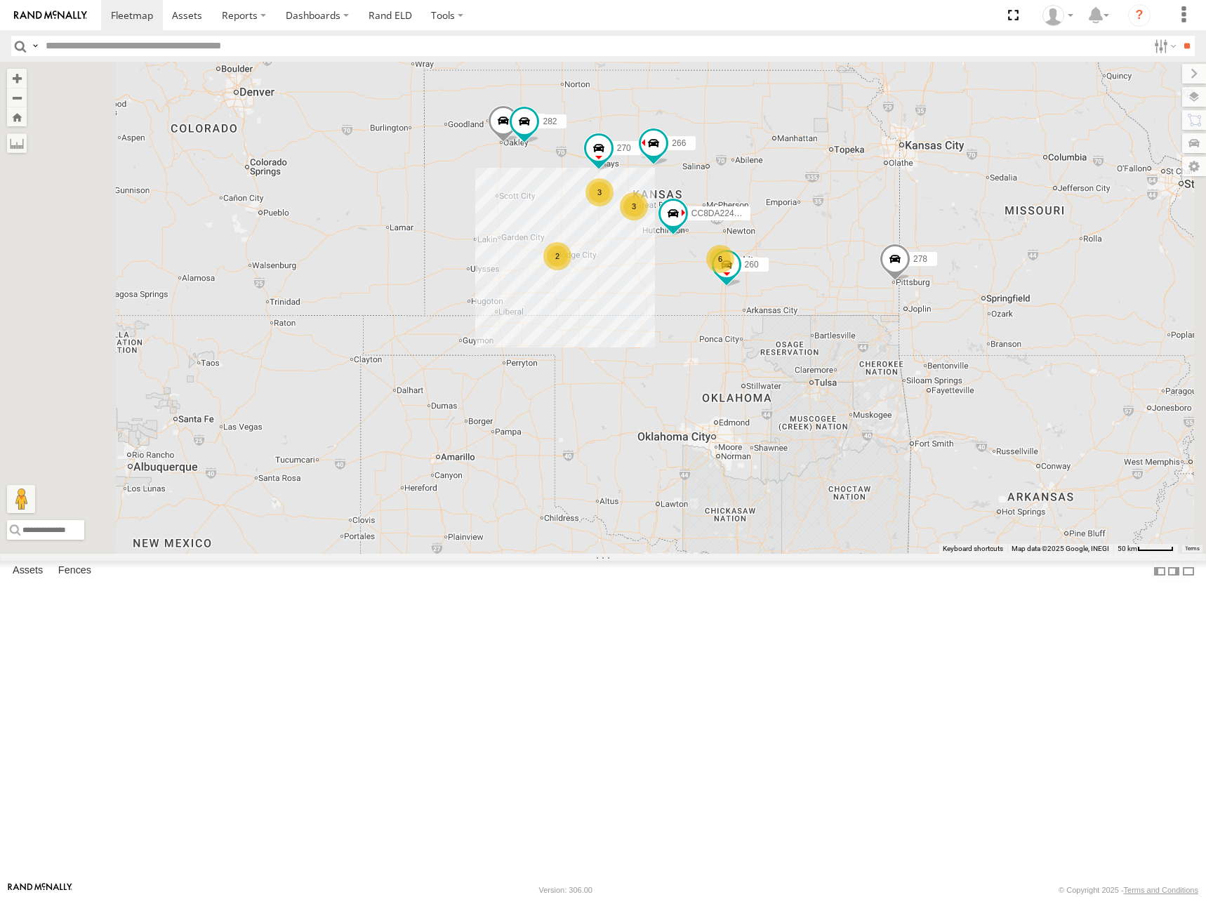
drag, startPoint x: 860, startPoint y: 269, endPoint x: 842, endPoint y: 264, distance: 19.1
click at [842, 264] on div "300 244 270 CC8DA224C108 282 266 278 260 3 6 3 2" at bounding box center [603, 308] width 1206 height 492
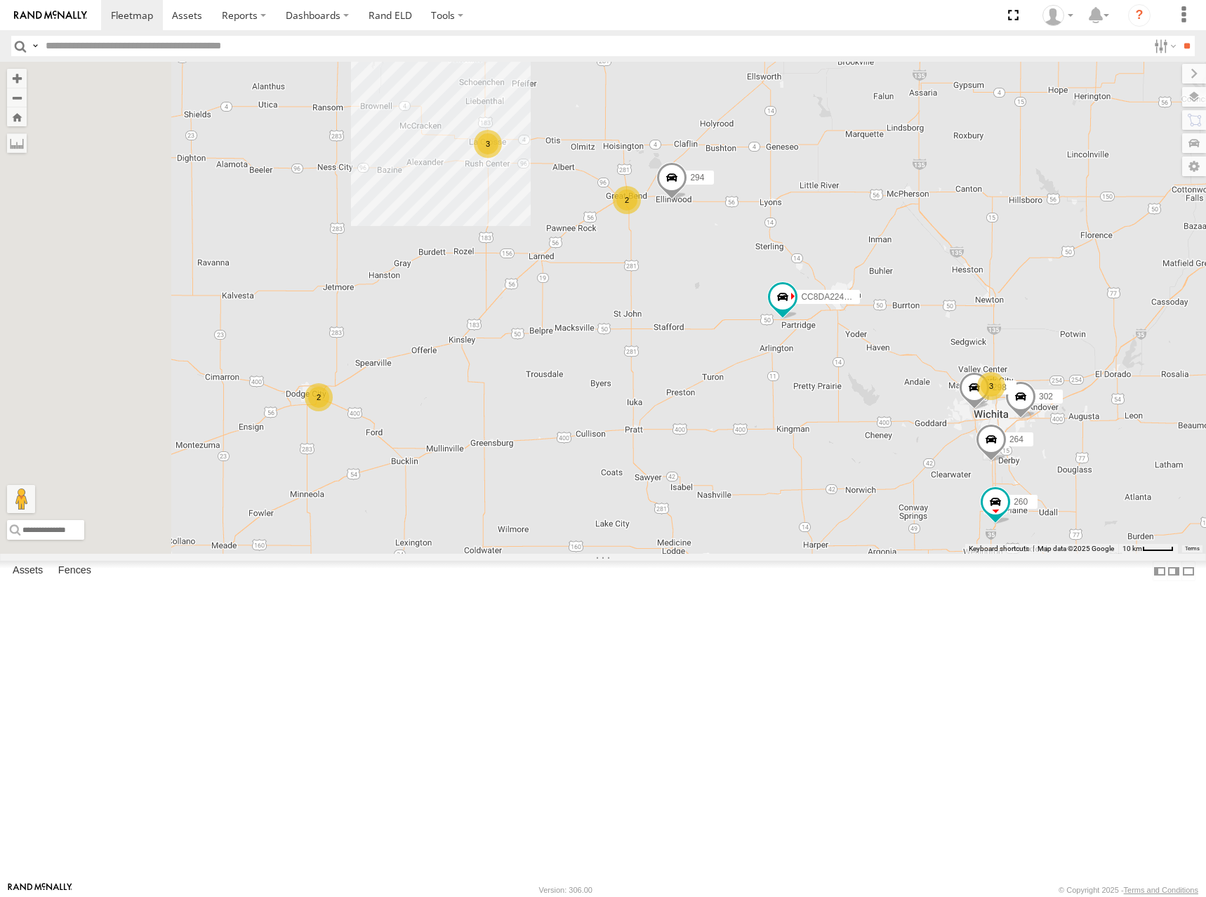
drag, startPoint x: 787, startPoint y: 380, endPoint x: 859, endPoint y: 399, distance: 74.2
click at [859, 399] on div "300 244 270 CC8DA224C108 282 266 278 260 2 298 3 3 2 264 302 294" at bounding box center [603, 308] width 1206 height 492
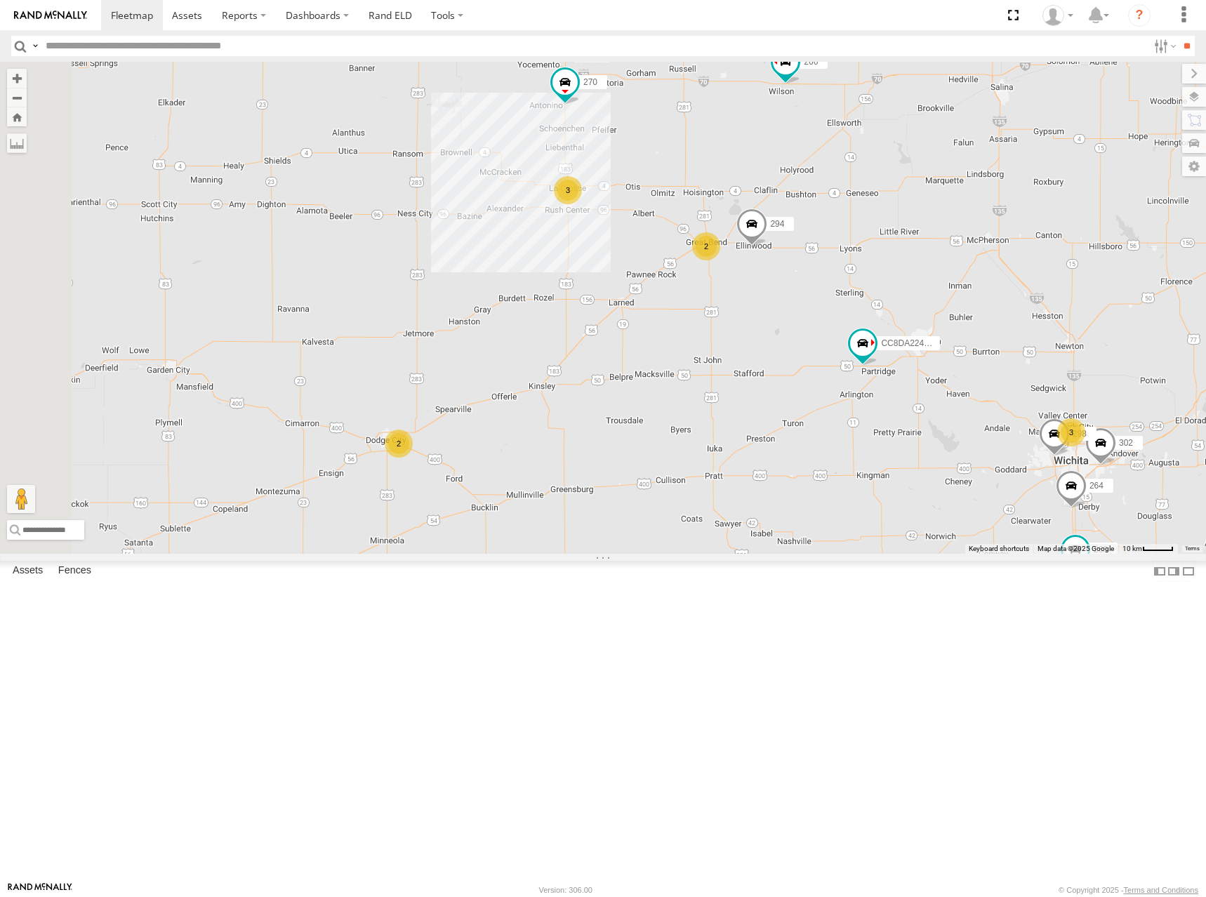
drag, startPoint x: 732, startPoint y: 254, endPoint x: 823, endPoint y: 307, distance: 105.3
click at [823, 307] on div "300 244 270 CC8DA224C108 282 266 278 260 2 298 3 3 2 264 302 294" at bounding box center [603, 308] width 1206 height 492
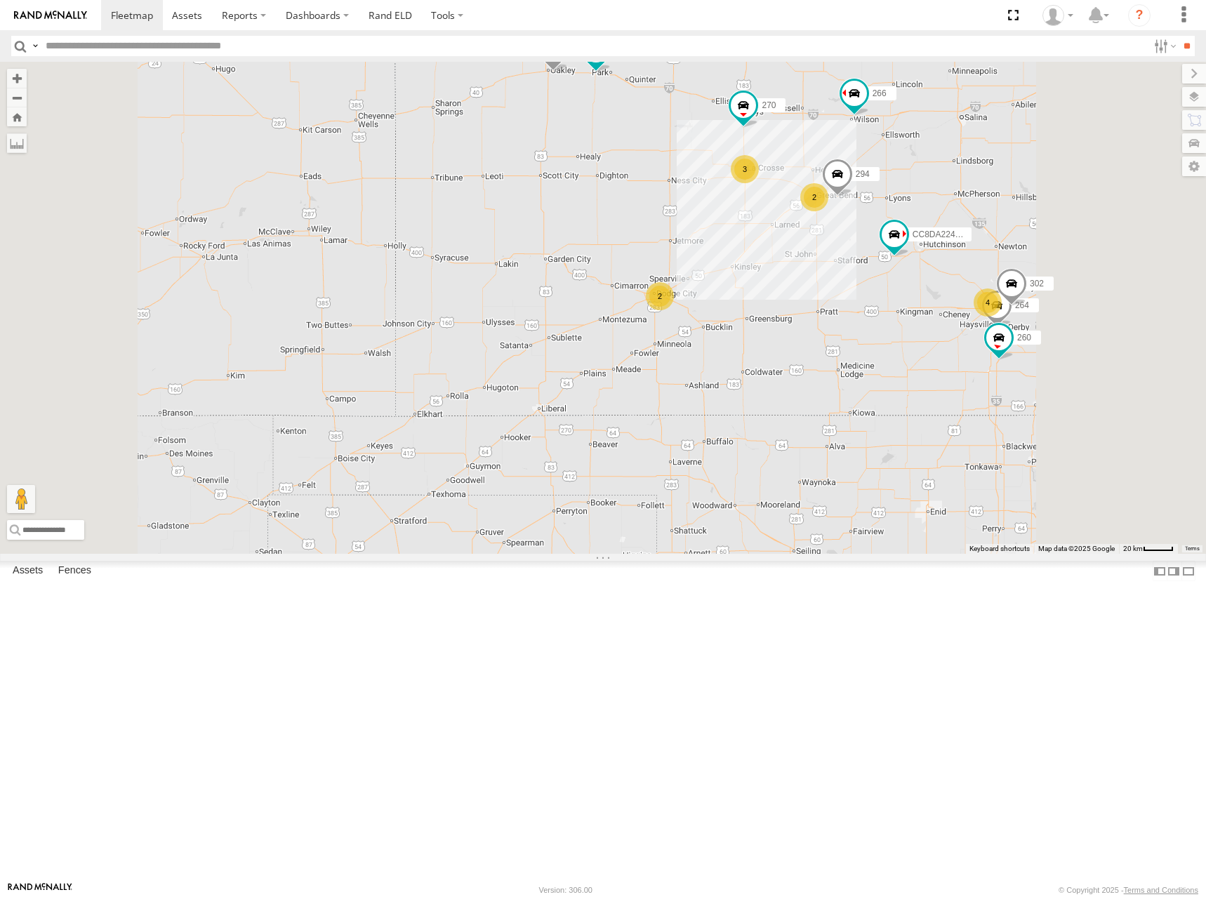
drag, startPoint x: 1043, startPoint y: 160, endPoint x: 1026, endPoint y: 208, distance: 51.5
click at [1040, 197] on div "300 278 244 2 4 270 3 CC8DA224C108 2 264 302 282 266 294 260" at bounding box center [603, 308] width 1206 height 492
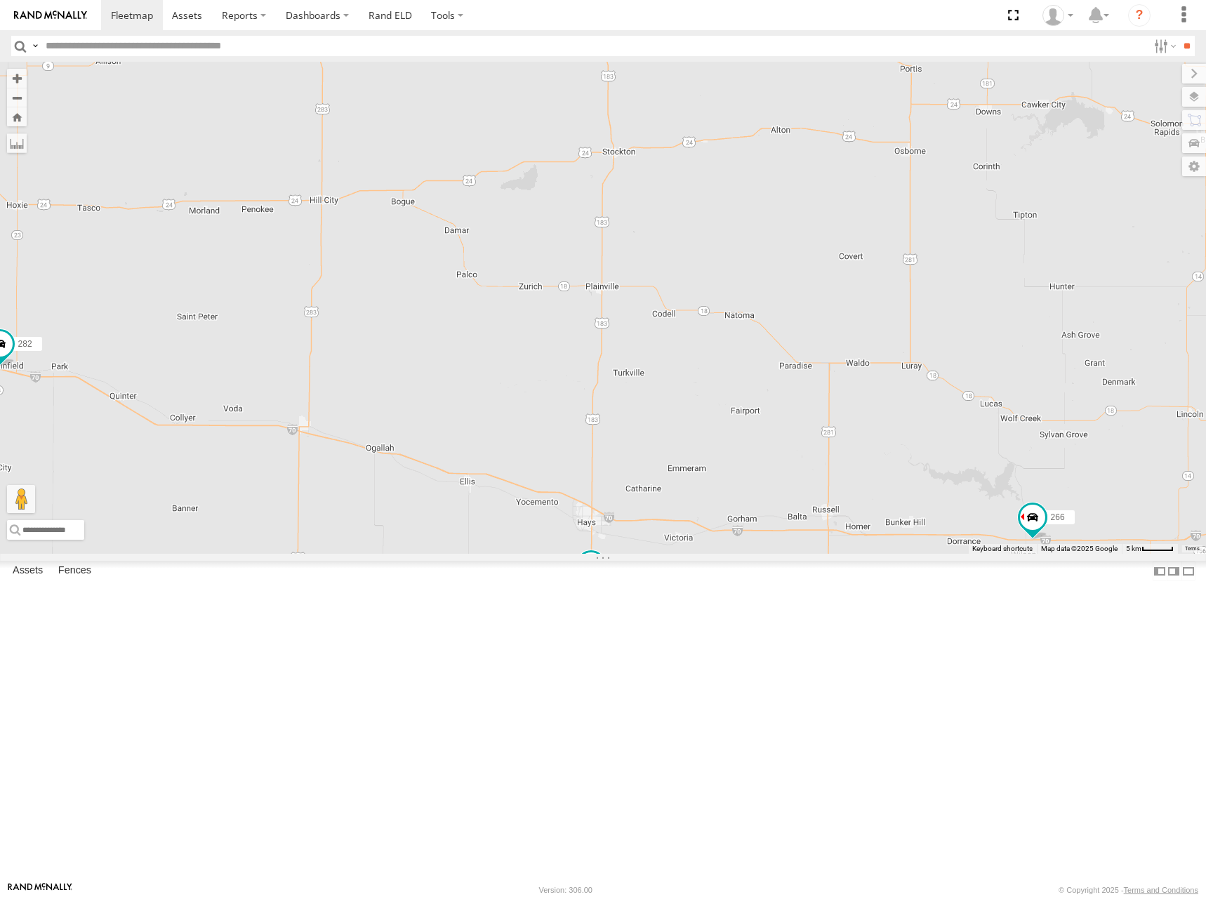
drag, startPoint x: 972, startPoint y: 185, endPoint x: 870, endPoint y: 378, distance: 218.2
click at [870, 378] on div "300 278 244 270 CC8DA224C108 264 302 282 266 294 260 2 3" at bounding box center [603, 308] width 1206 height 492
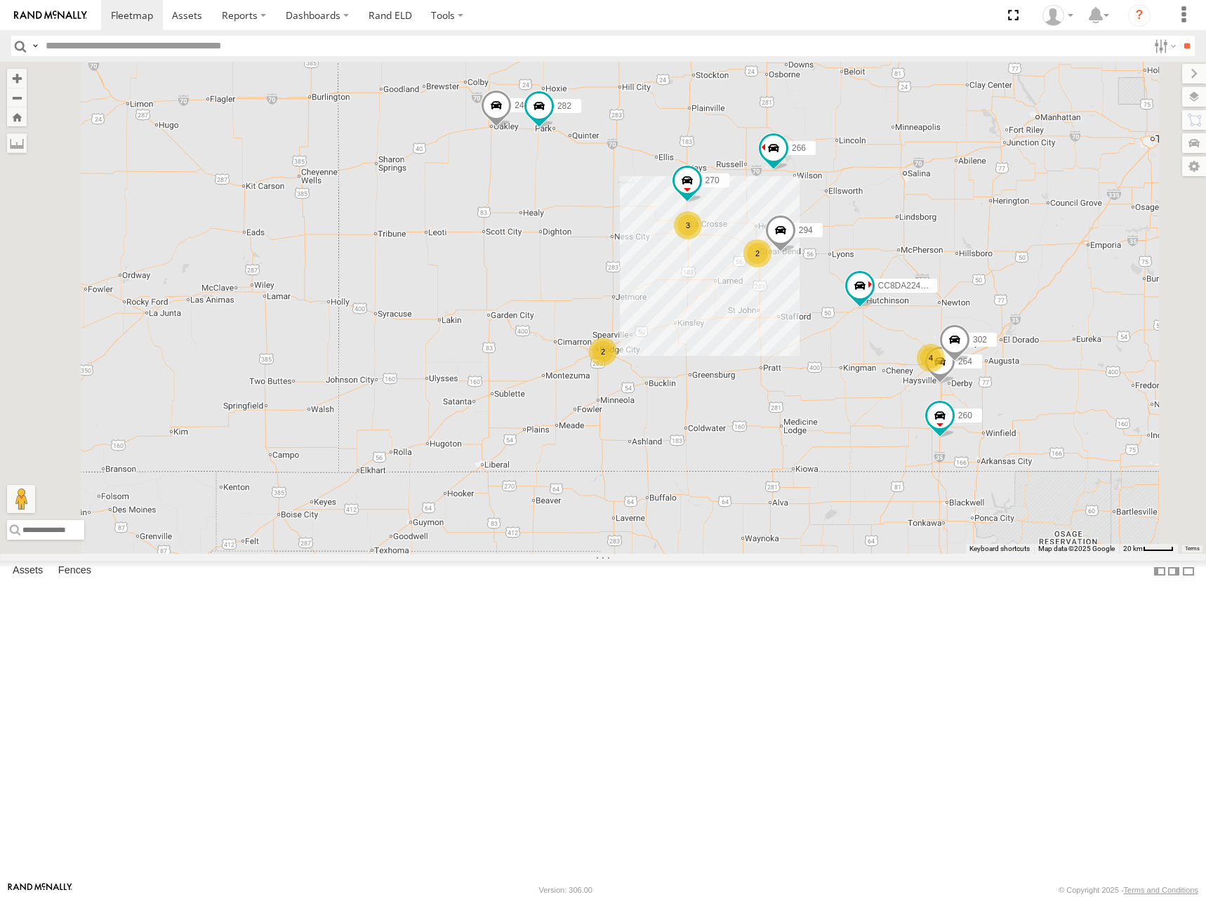
click at [834, 308] on div "244 270 CC8DA224C108 264 302 282 266 294 260 2 4 3 2" at bounding box center [603, 308] width 1206 height 492
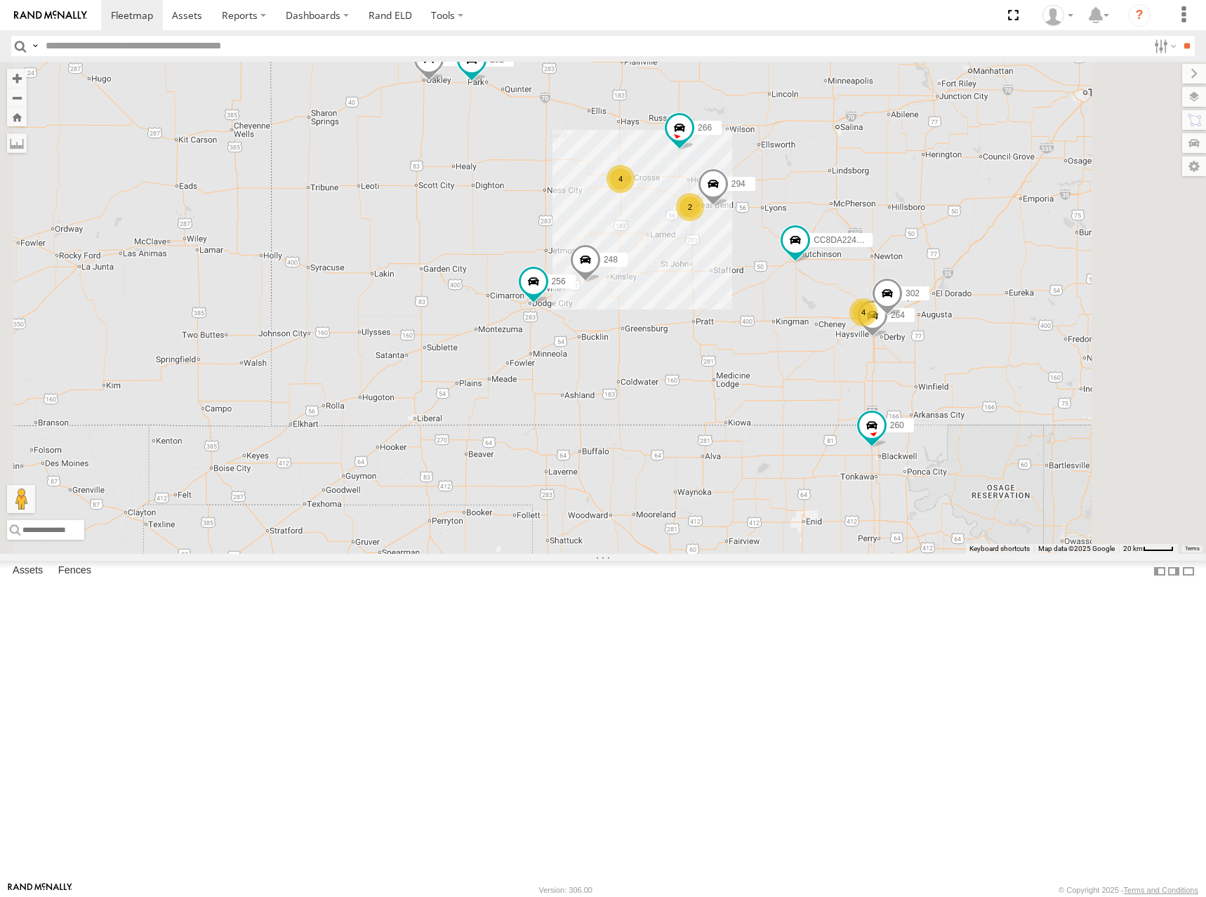
drag, startPoint x: 993, startPoint y: 180, endPoint x: 776, endPoint y: 246, distance: 226.6
click at [776, 246] on div "248 266 294 244 2 4 4 CC8DA224C108 256 264 302 282 260" at bounding box center [603, 308] width 1206 height 492
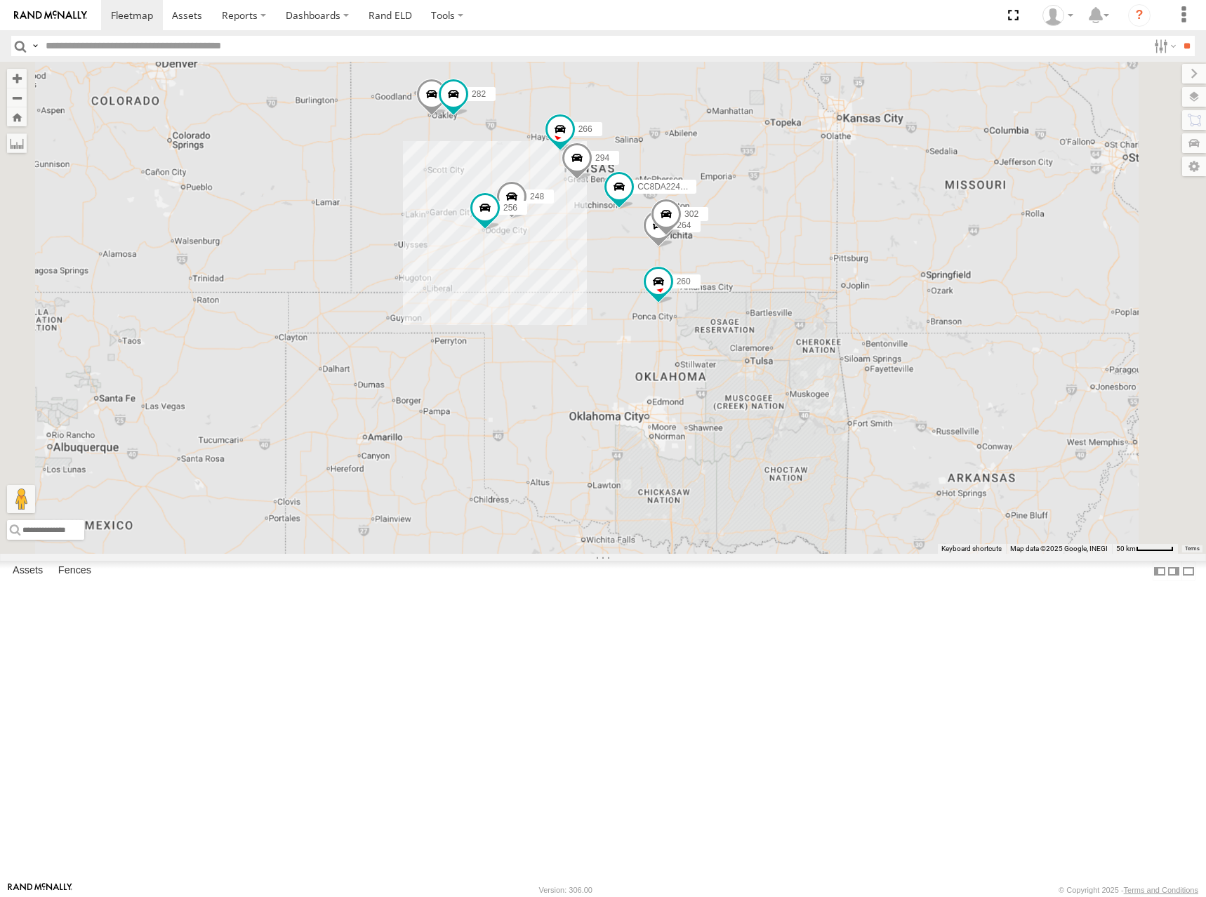
click at [819, 238] on div "248 266 294 244 CC8DA224C108 256 264 302 282 260" at bounding box center [603, 308] width 1206 height 492
